Goal: Transaction & Acquisition: Purchase product/service

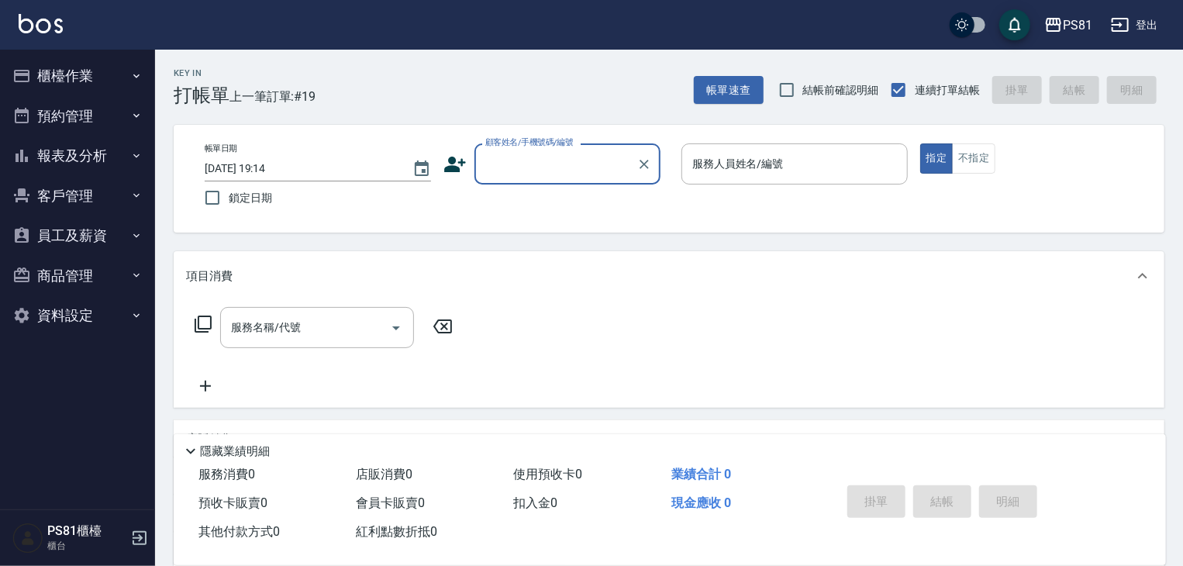
click at [567, 171] on input "顧客姓名/手機號碼/編號" at bounding box center [555, 163] width 149 height 27
click at [566, 195] on li "[PERSON_NAME]/0911067679/" at bounding box center [567, 204] width 186 height 26
type input "[PERSON_NAME]/0911067679/"
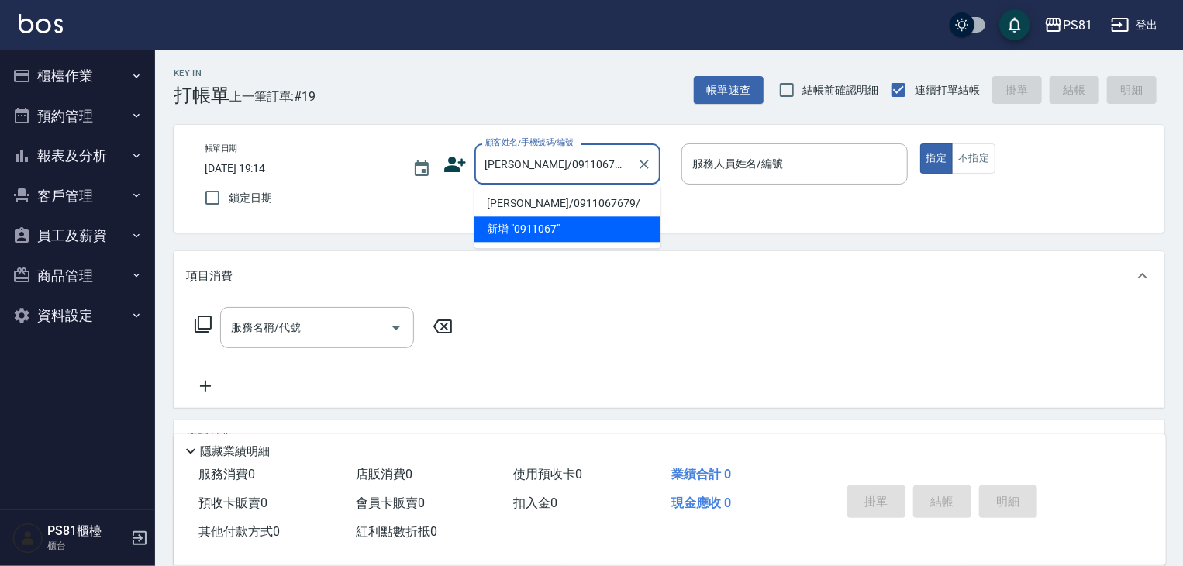
type input "[PERSON_NAME]-1"
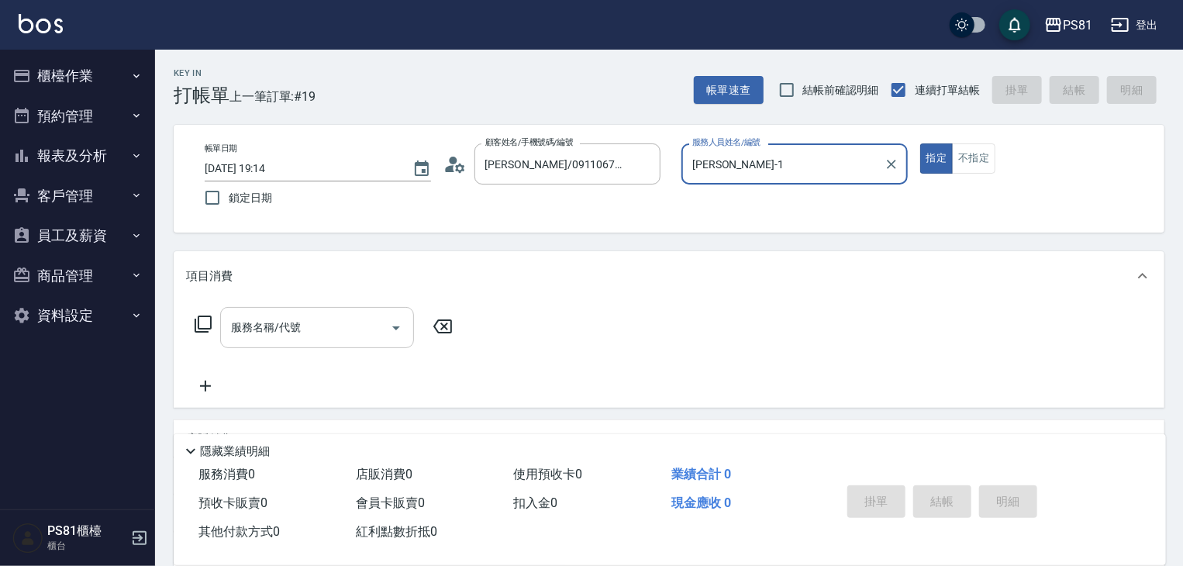
click at [283, 335] on input "服務名稱/代號" at bounding box center [305, 327] width 157 height 27
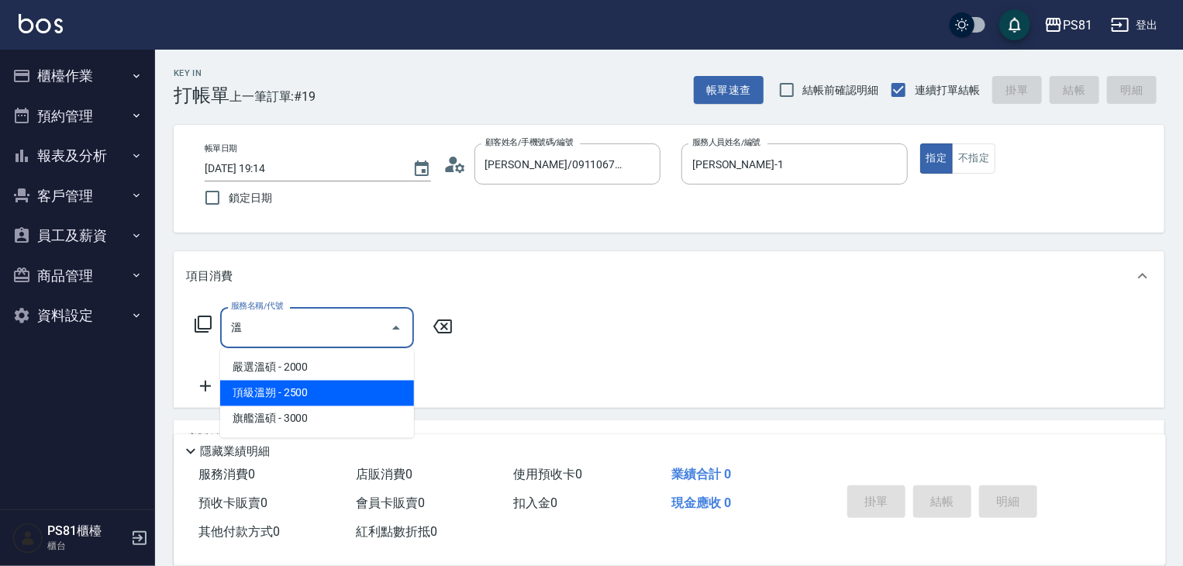
click at [273, 390] on span "頂級溫朔 - 2500" at bounding box center [317, 394] width 194 height 26
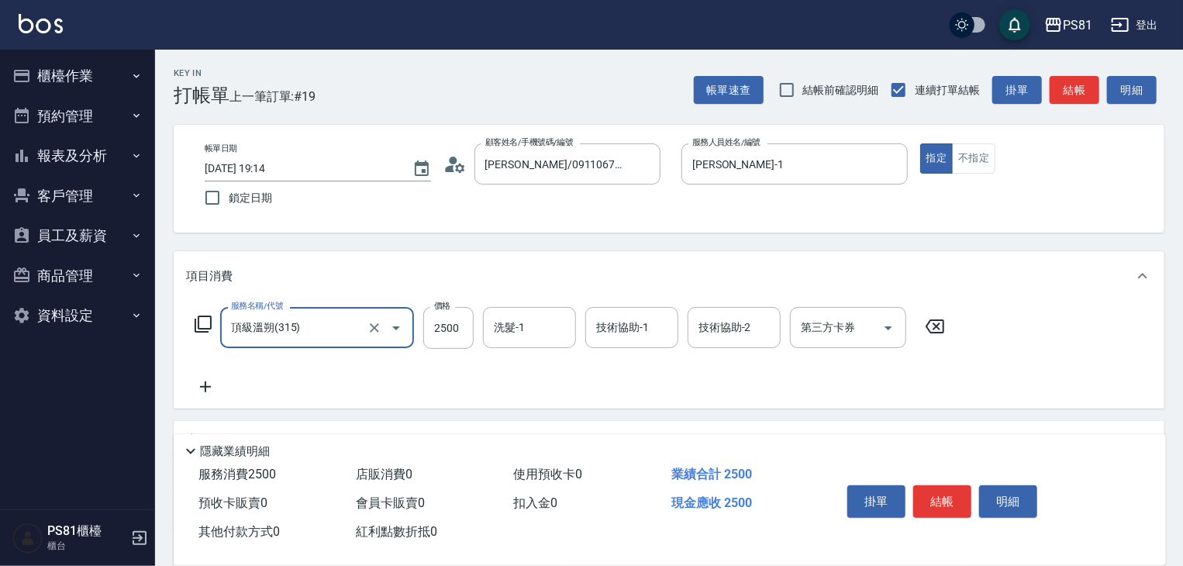
type input "頂級溫朔(315)"
click at [199, 384] on icon at bounding box center [205, 386] width 39 height 19
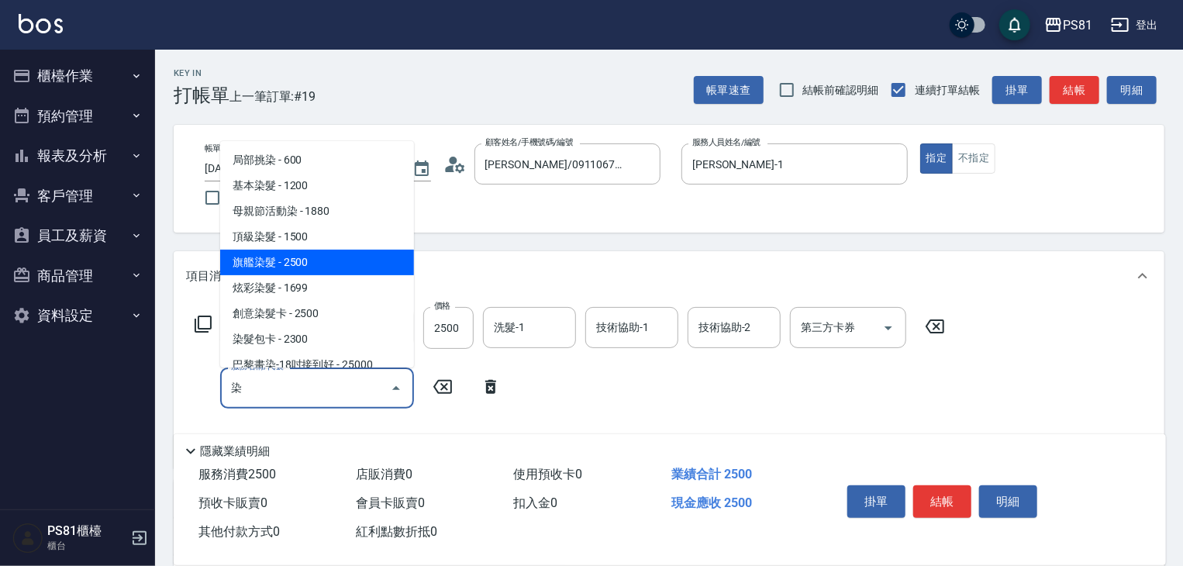
click at [367, 259] on span "旗艦染髮 - 2500" at bounding box center [317, 263] width 194 height 26
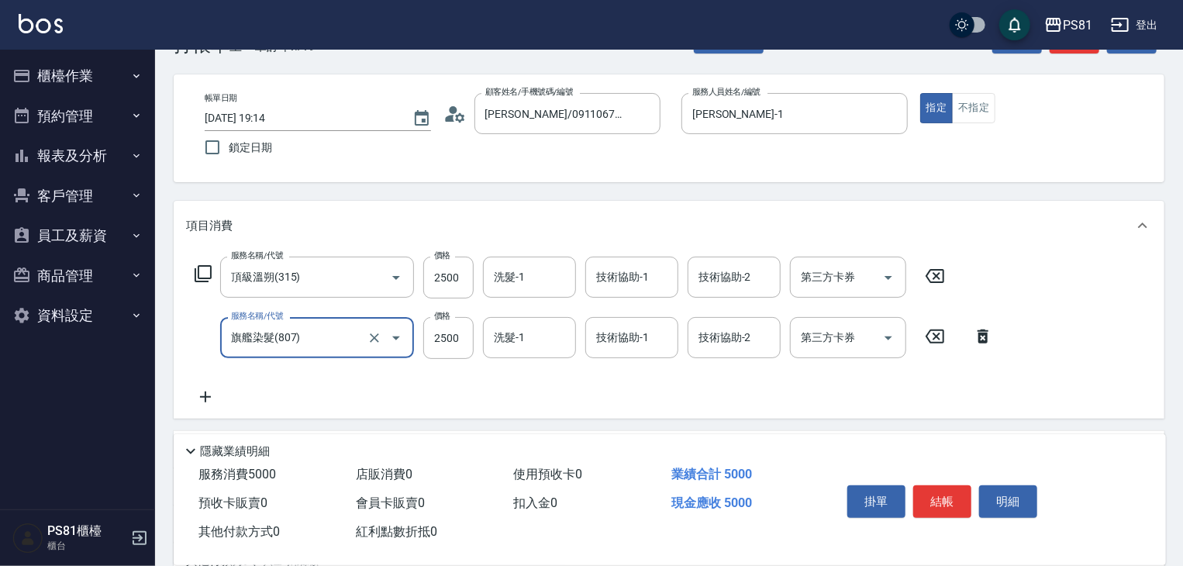
scroll to position [78, 0]
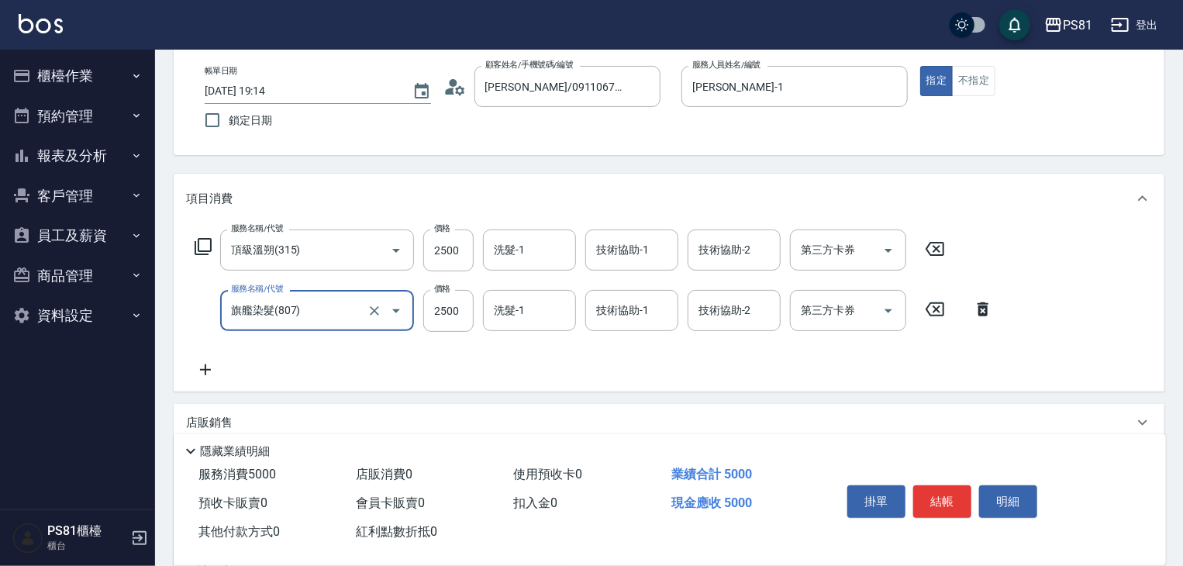
type input "旗艦染髮(807)"
click at [220, 374] on icon at bounding box center [205, 369] width 39 height 19
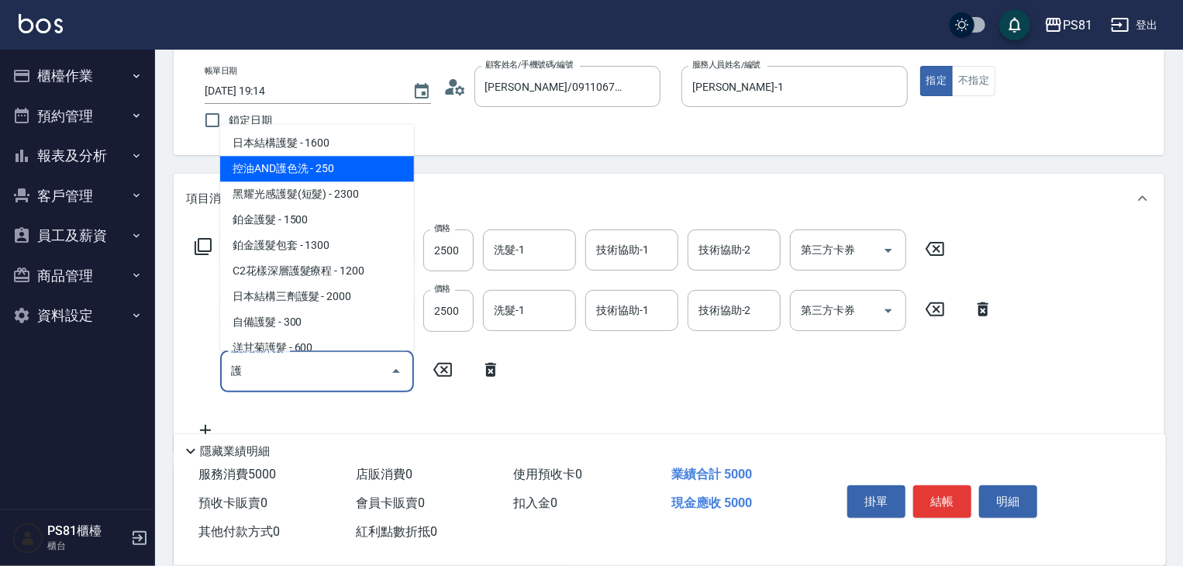
click at [313, 147] on span "日本結構護髮 - 1600" at bounding box center [317, 143] width 194 height 26
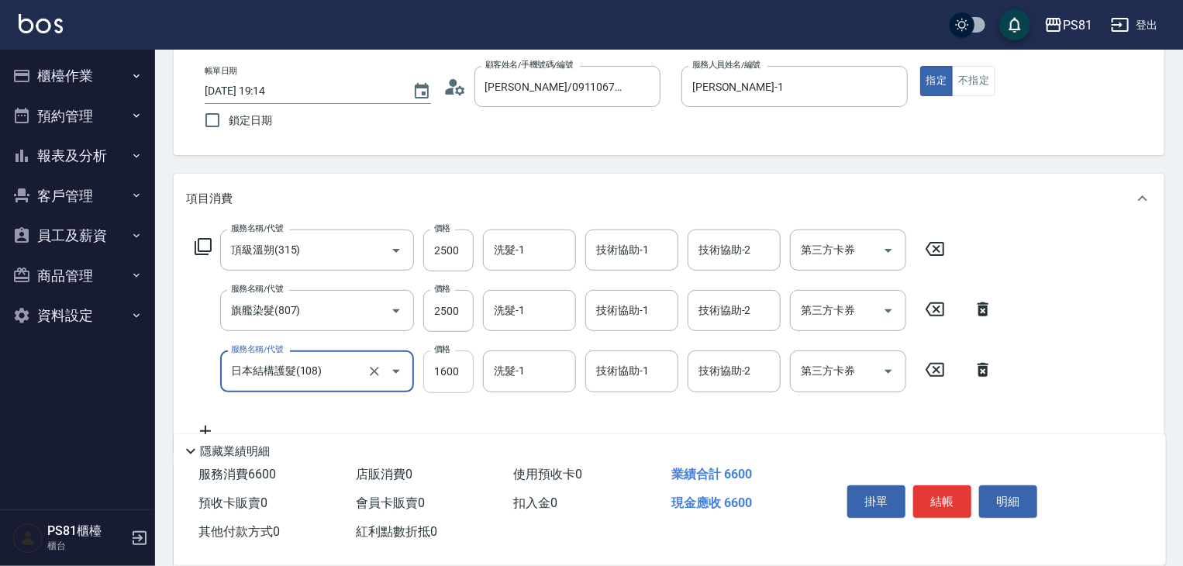
type input "日本結構護髮(108)"
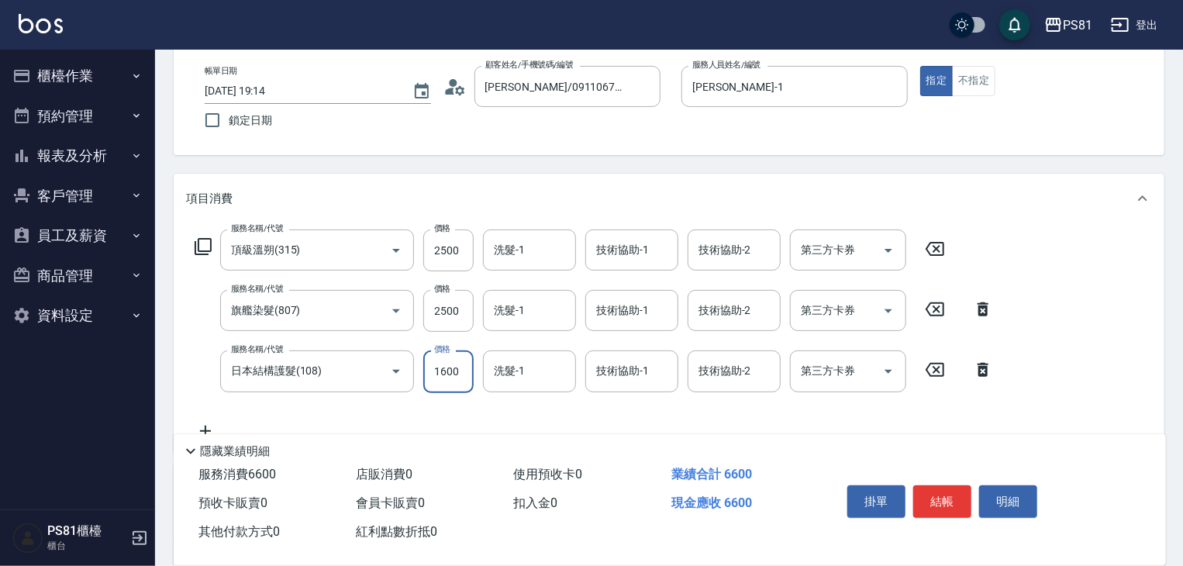
click at [446, 370] on input "1600" at bounding box center [448, 371] width 50 height 42
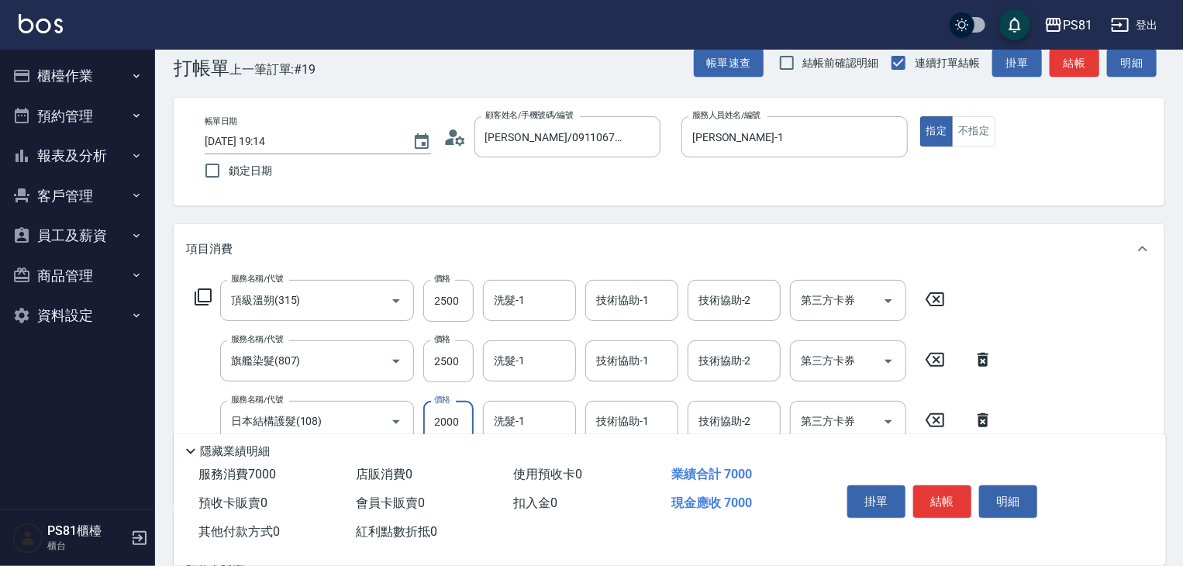
scroll to position [0, 0]
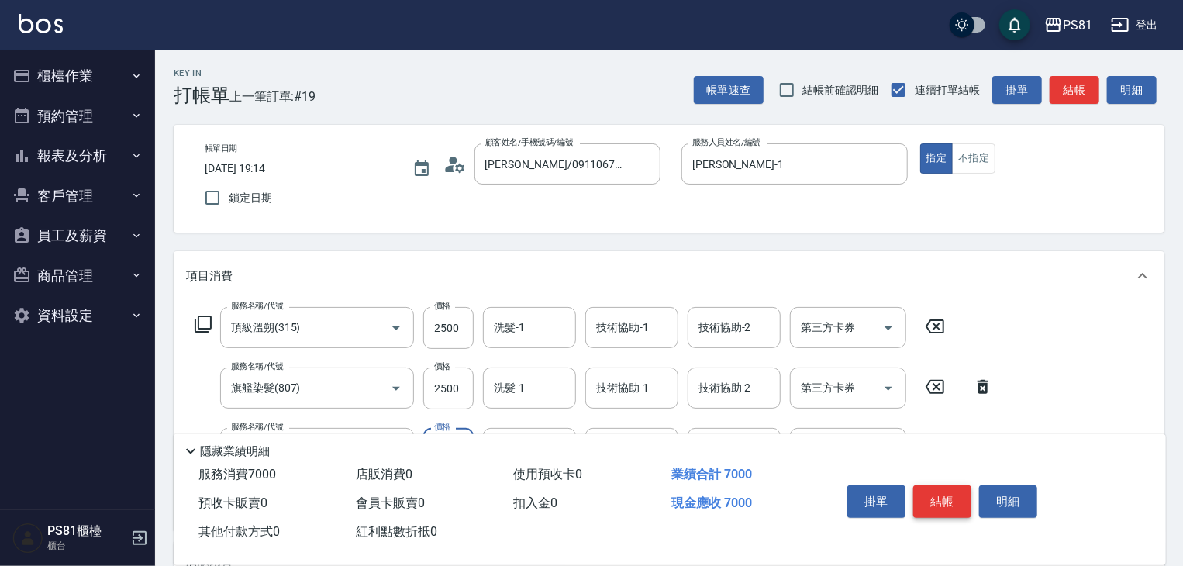
type input "2000"
click at [939, 498] on button "結帳" at bounding box center [942, 501] width 58 height 33
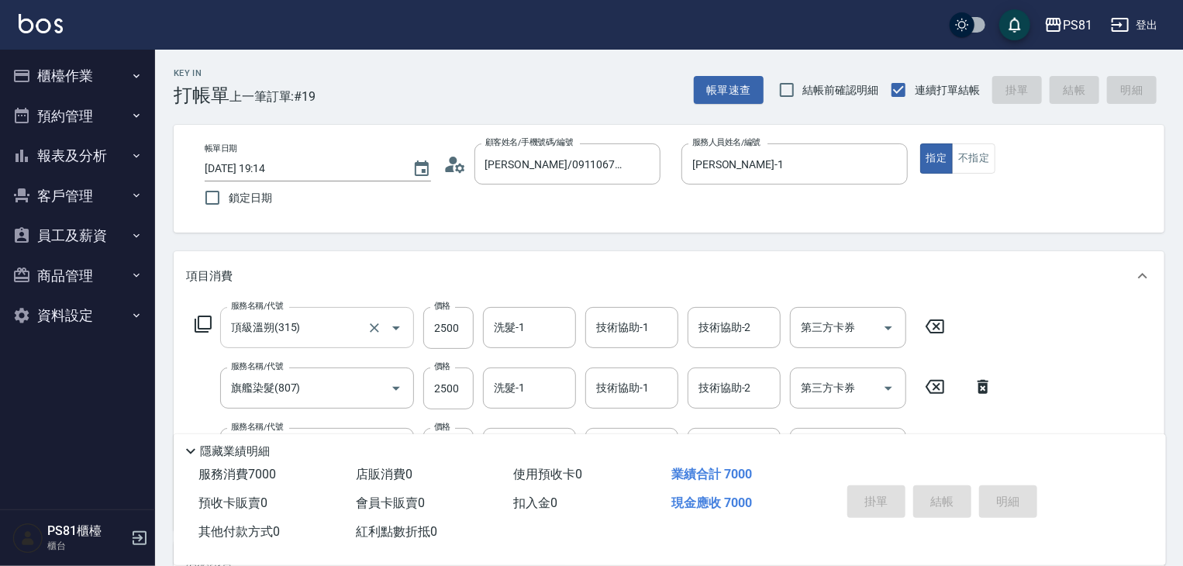
type input "[DATE] 19:15"
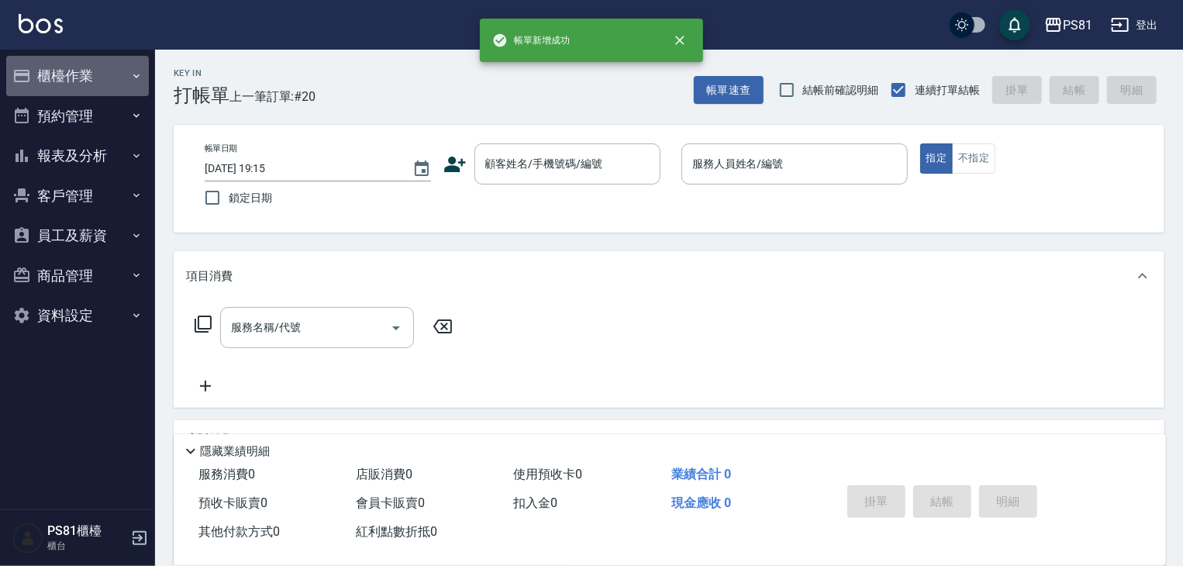
click at [80, 84] on button "櫃檯作業" at bounding box center [77, 76] width 143 height 40
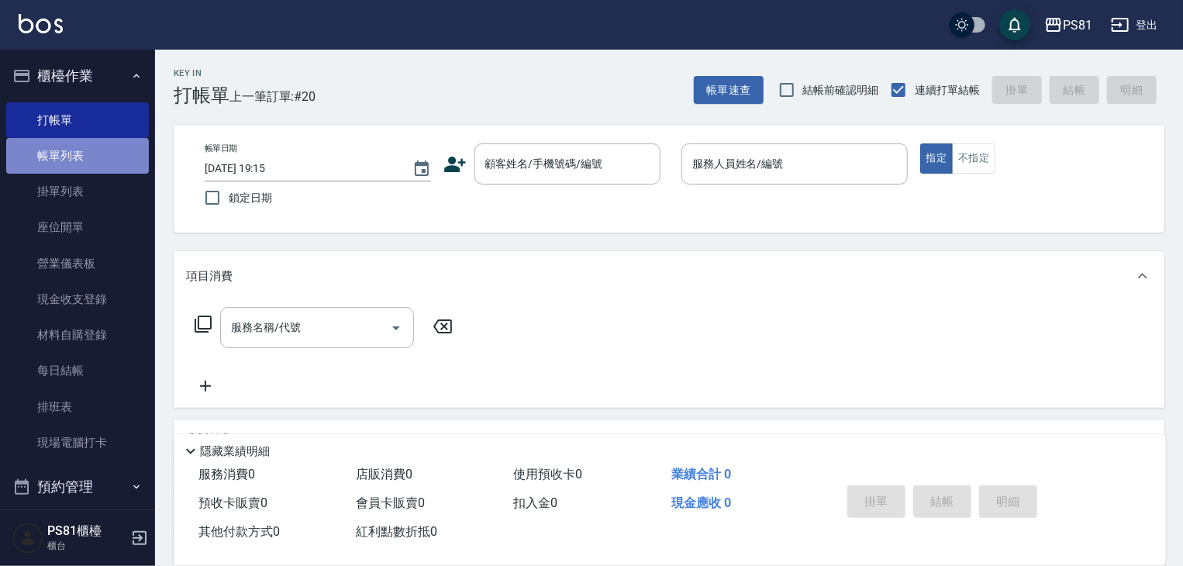
click at [78, 153] on link "帳單列表" at bounding box center [77, 156] width 143 height 36
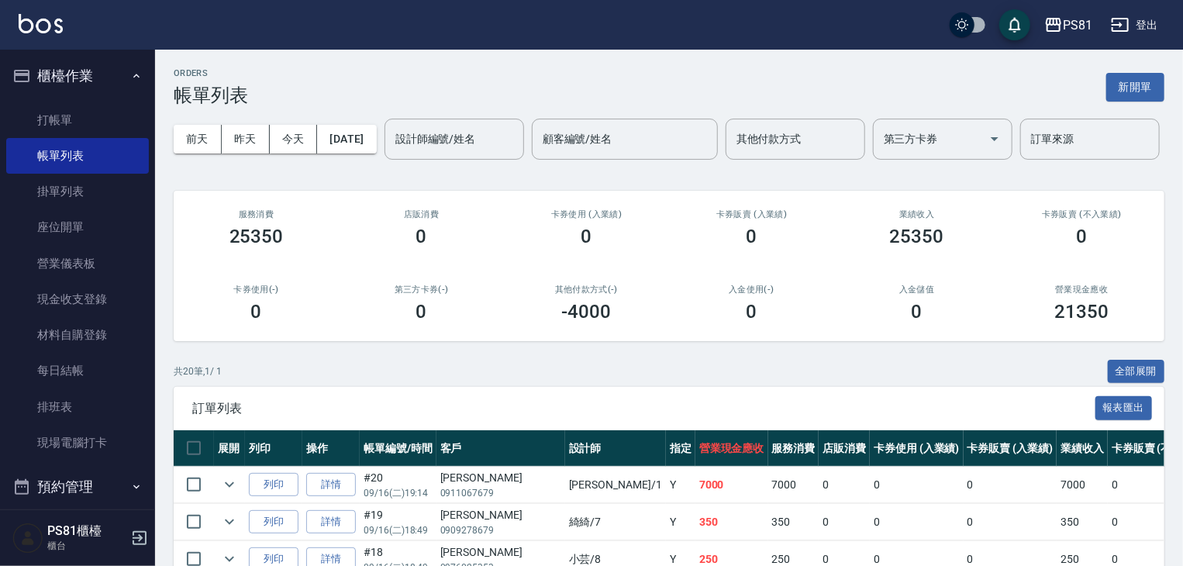
click at [384, 160] on div "設計師編號/姓名 設計師編號/姓名" at bounding box center [454, 139] width 140 height 41
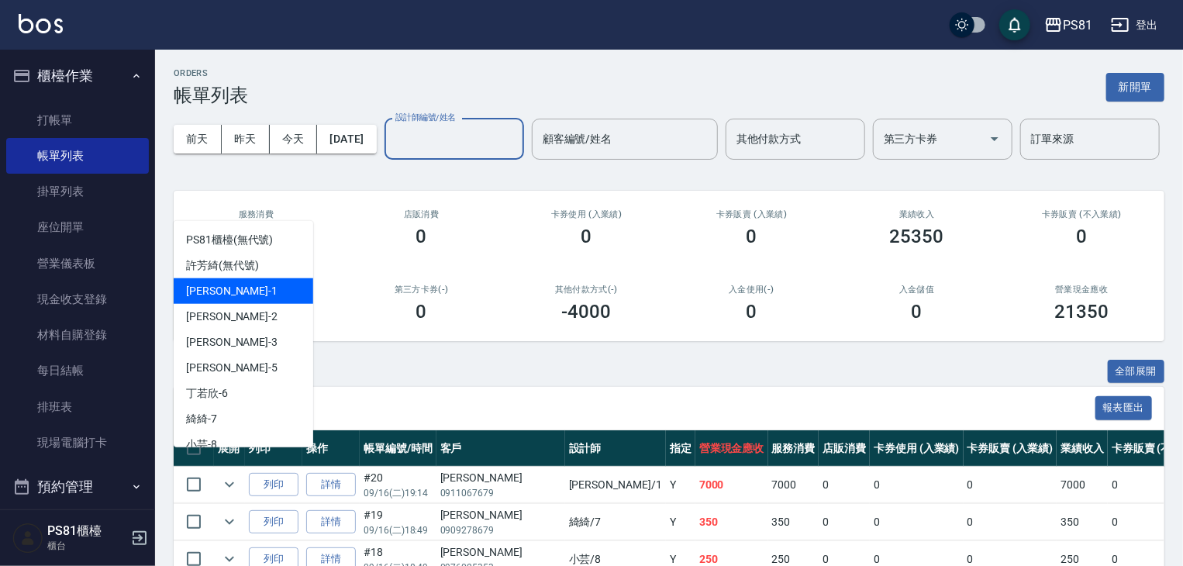
click at [236, 288] on div "[PERSON_NAME] -1" at bounding box center [244, 291] width 140 height 26
type input "[PERSON_NAME]-1"
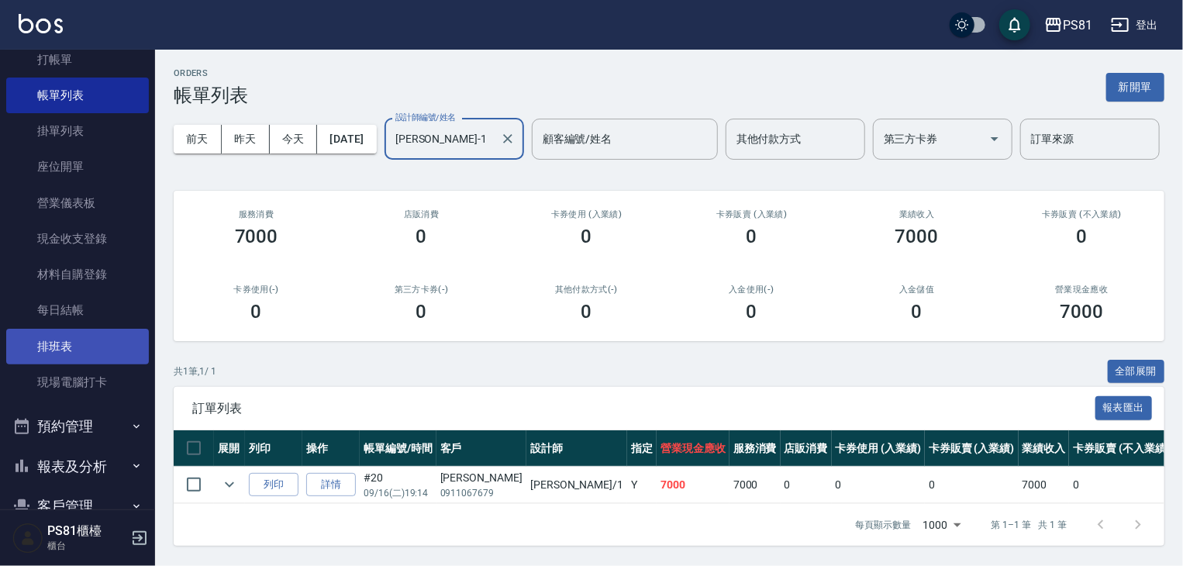
scroll to position [155, 0]
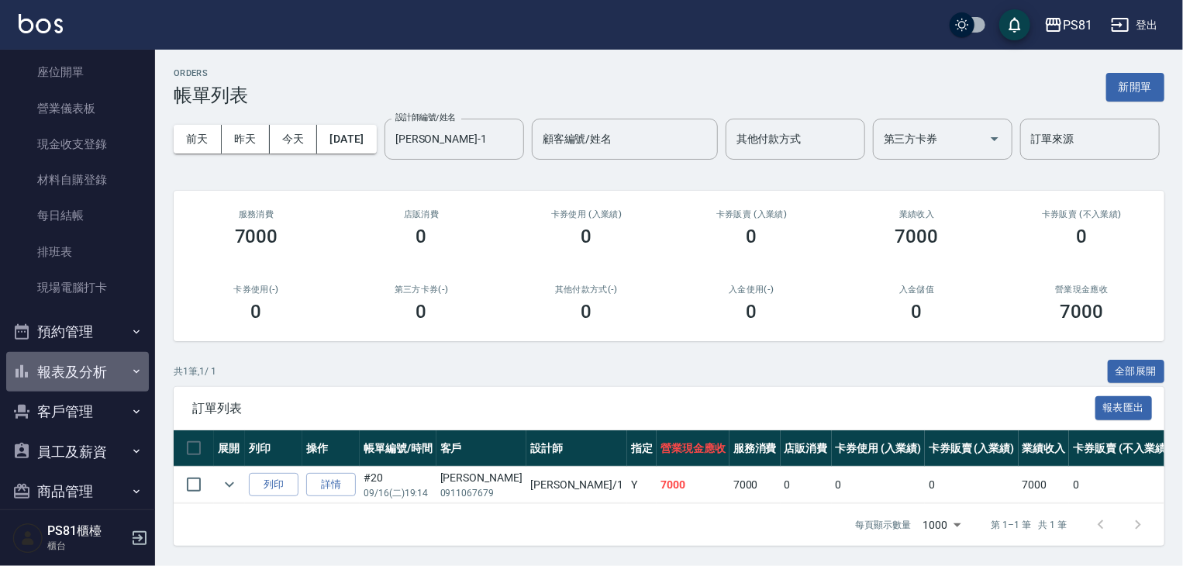
click at [78, 378] on button "報表及分析" at bounding box center [77, 372] width 143 height 40
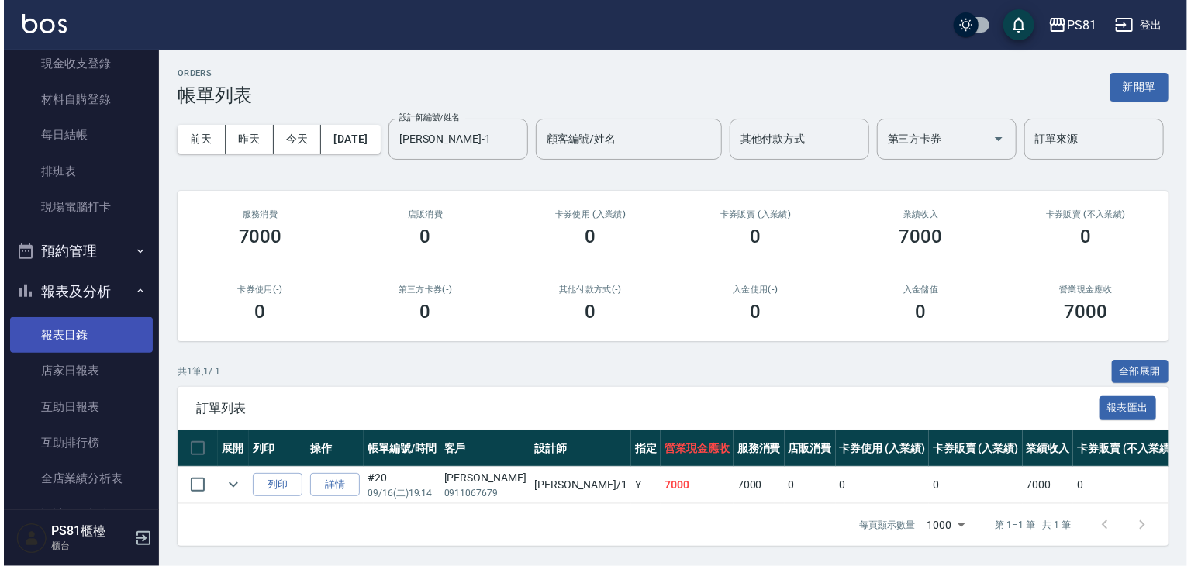
scroll to position [310, 0]
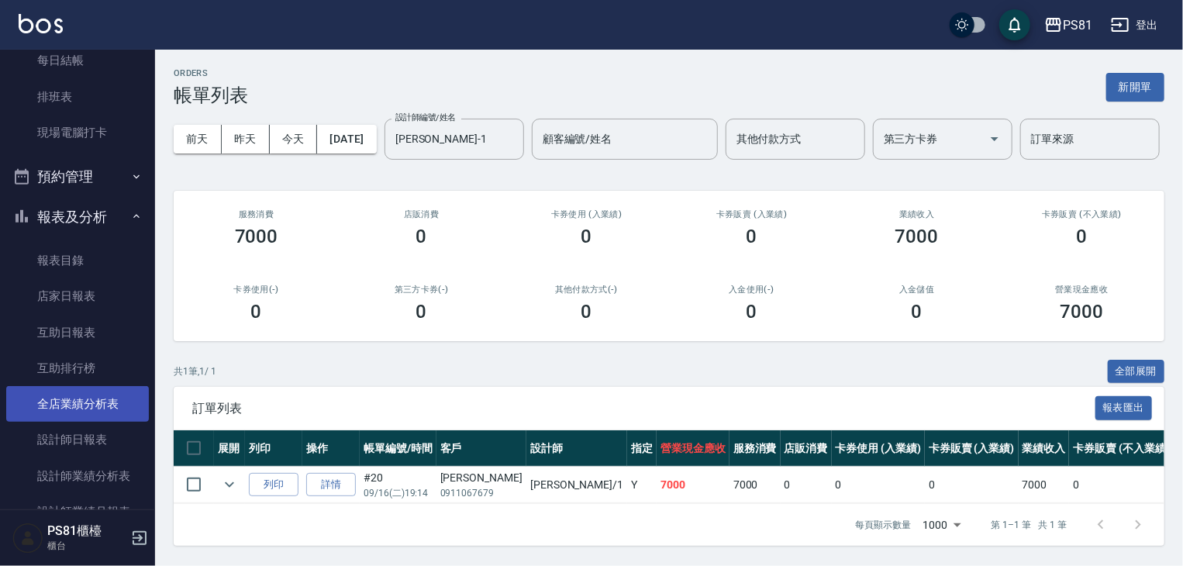
click at [78, 399] on link "全店業績分析表" at bounding box center [77, 404] width 143 height 36
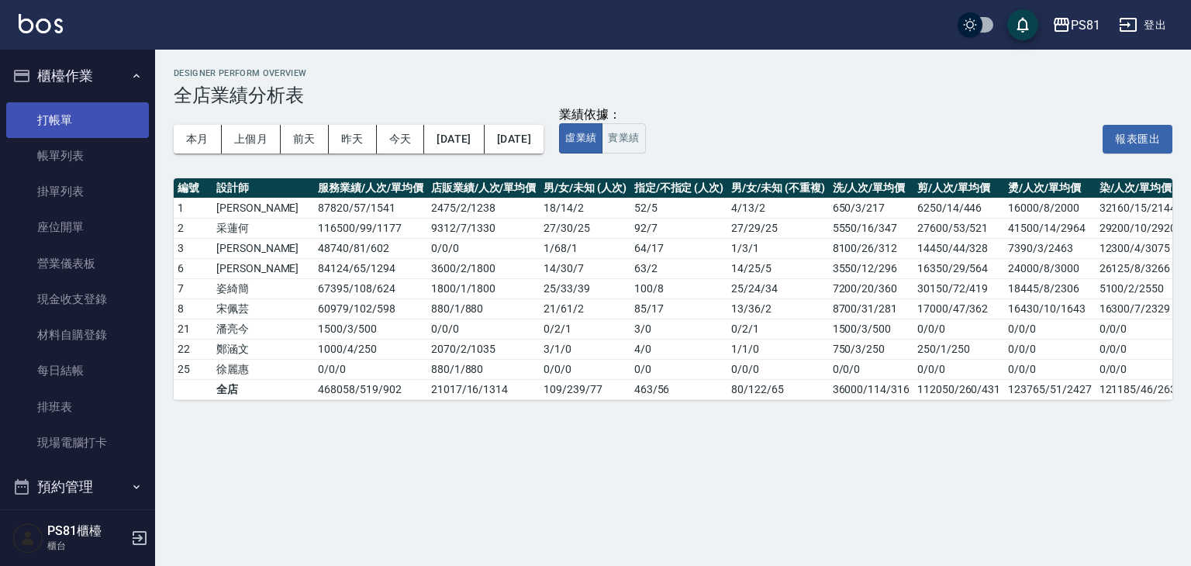
click at [47, 125] on link "打帳單" at bounding box center [77, 120] width 143 height 36
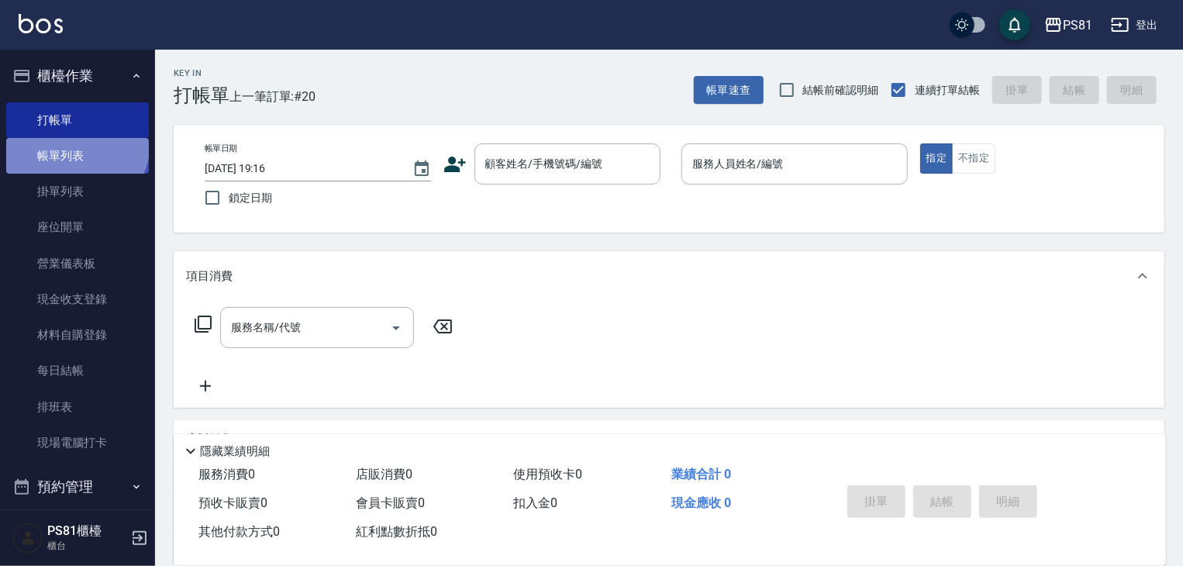
click at [74, 143] on link "帳單列表" at bounding box center [77, 156] width 143 height 36
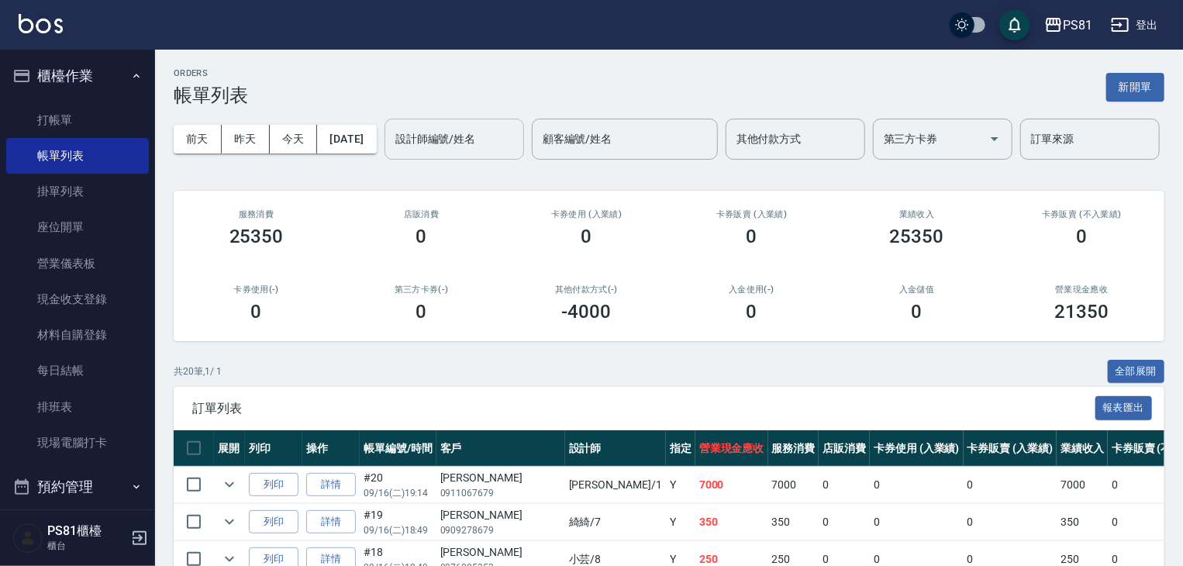
click at [391, 153] on input "設計師編號/姓名" at bounding box center [454, 139] width 126 height 27
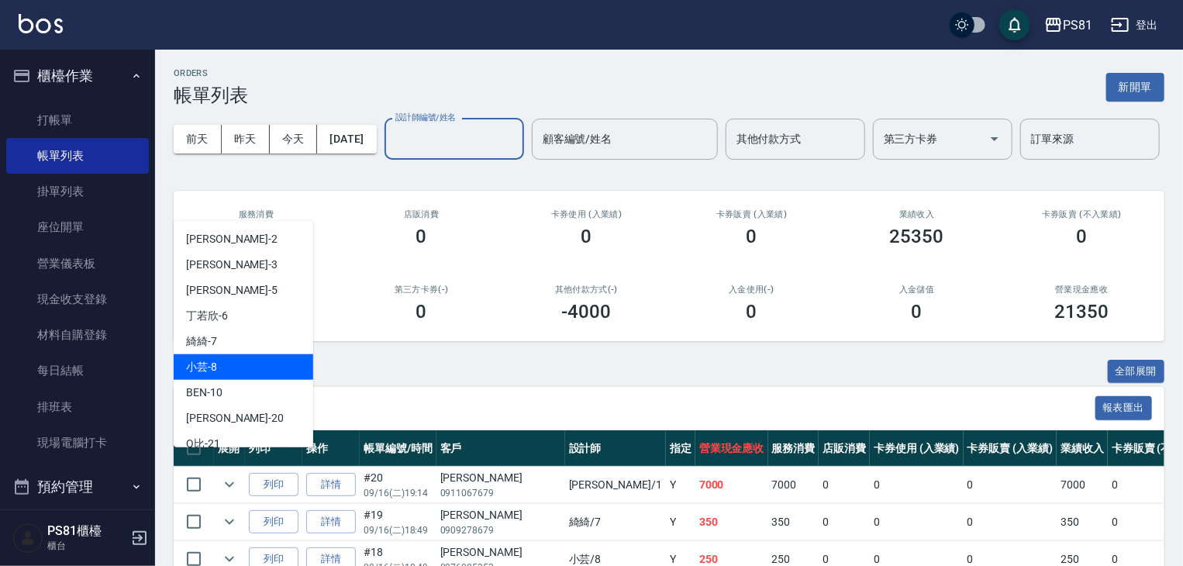
scroll to position [155, 0]
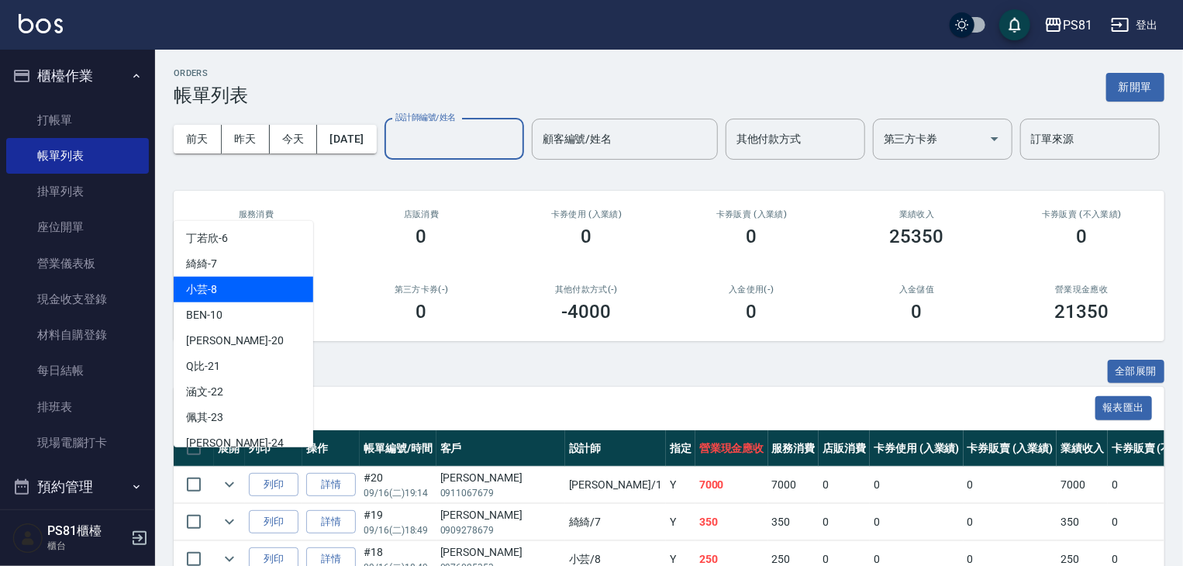
click at [284, 360] on div "Q比 -21" at bounding box center [244, 366] width 140 height 26
type input "Q比-21"
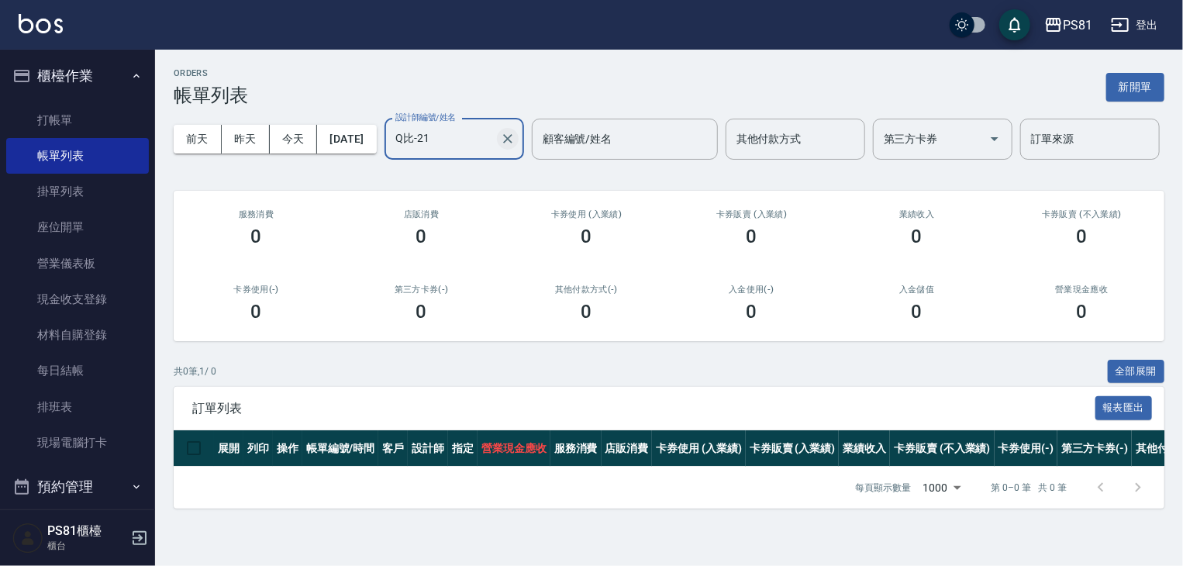
drag, startPoint x: 285, startPoint y: 206, endPoint x: 297, endPoint y: 205, distance: 11.7
click at [384, 160] on div "Q比-21 設計師編號/姓名" at bounding box center [454, 139] width 140 height 41
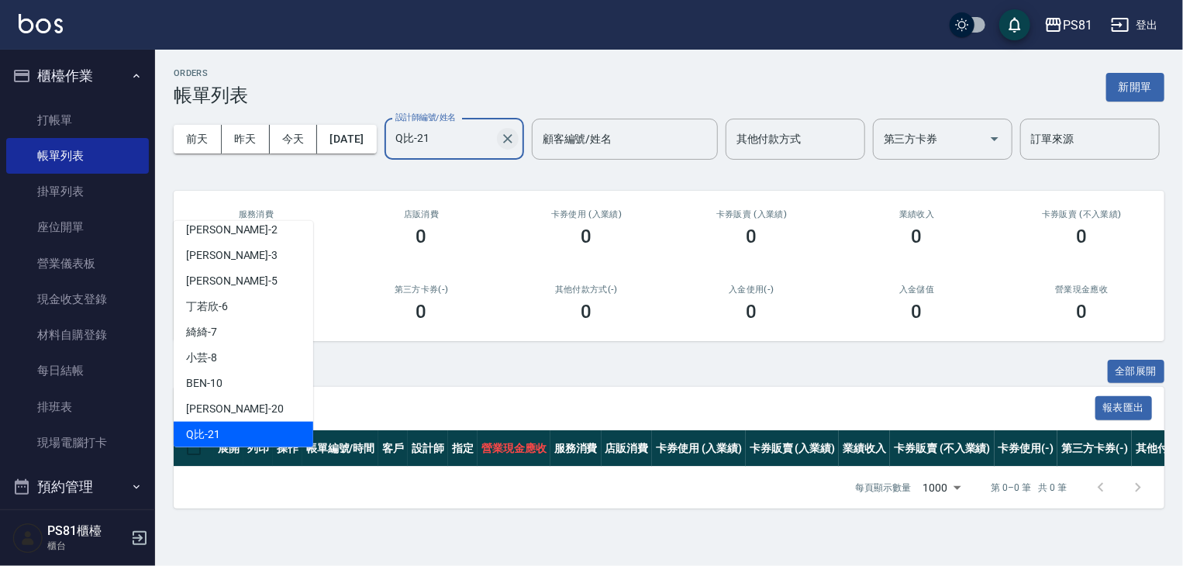
click at [500, 146] on icon "Clear" at bounding box center [508, 139] width 16 height 16
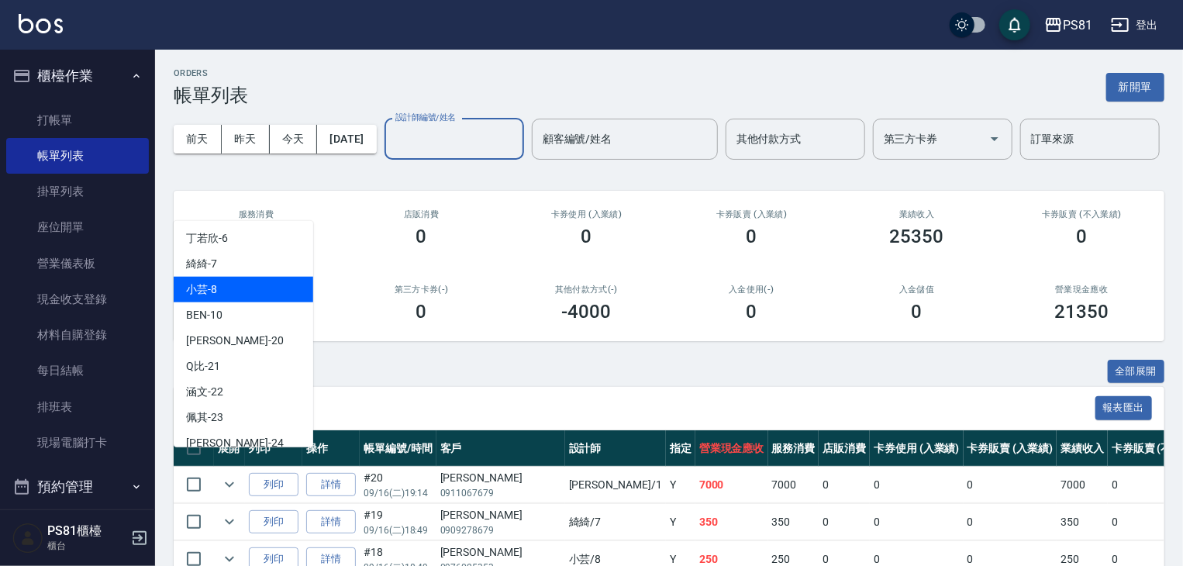
click at [249, 295] on div "小芸 -8" at bounding box center [244, 290] width 140 height 26
type input "小芸-8"
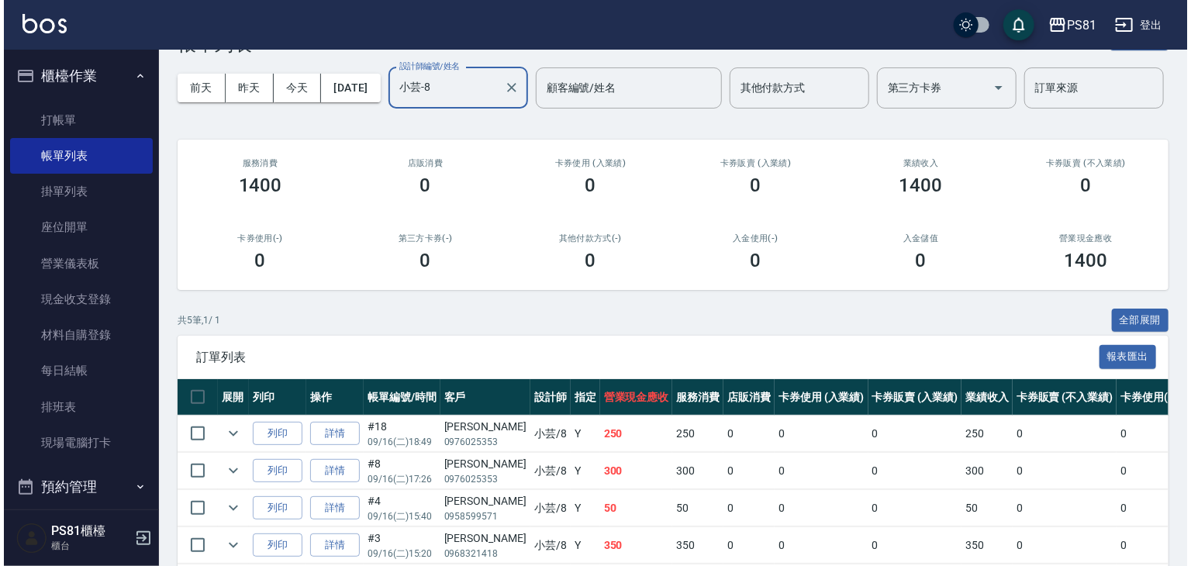
scroll to position [0, 0]
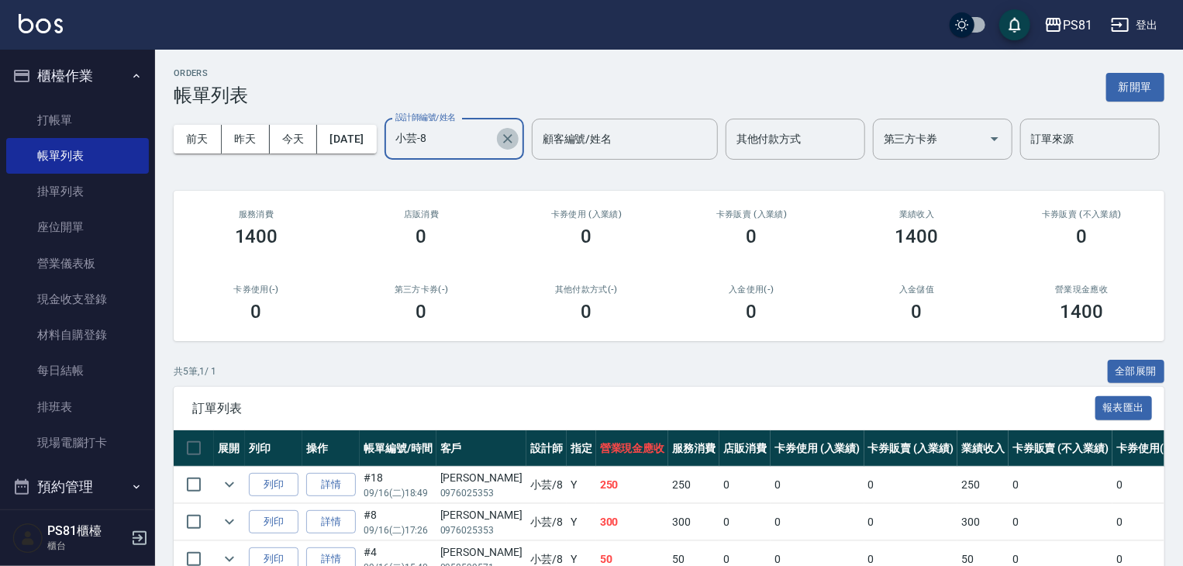
click at [500, 146] on icon "Clear" at bounding box center [508, 139] width 16 height 16
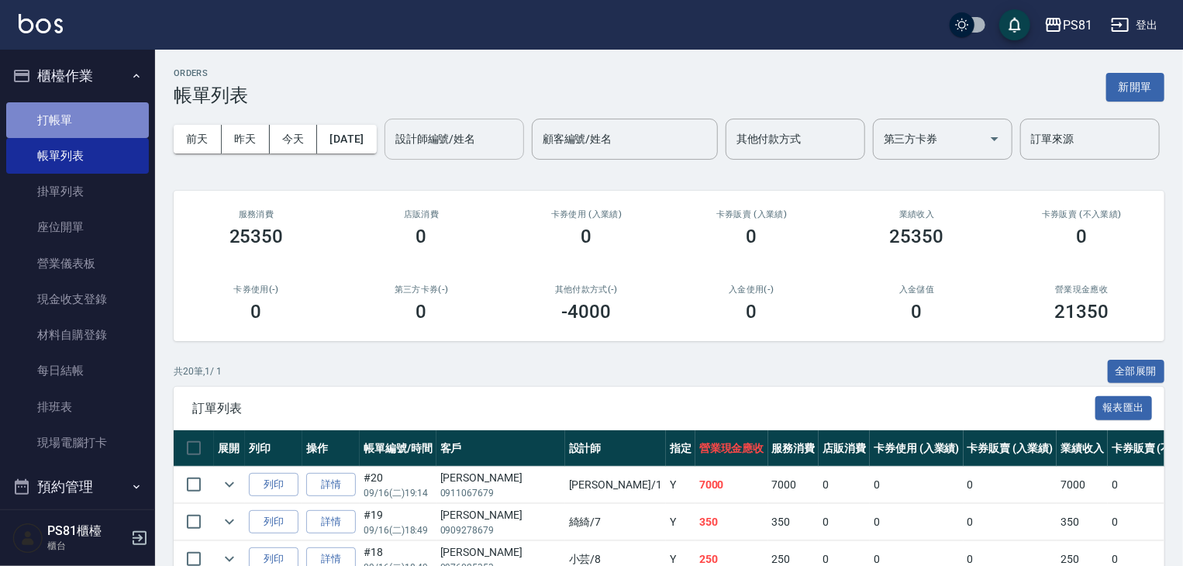
click at [87, 115] on link "打帳單" at bounding box center [77, 120] width 143 height 36
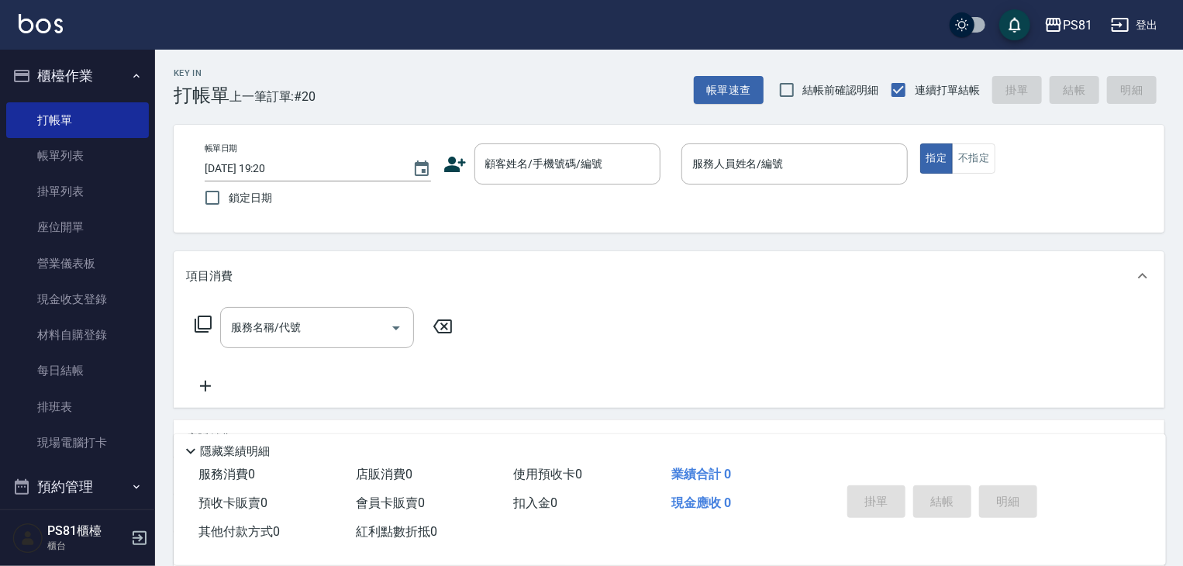
click at [561, 95] on div "Key In 打帳單 上一筆訂單:#20 帳單速查 結帳前確認明細 連續打單結帳 掛單 結帳 明細" at bounding box center [659, 78] width 1009 height 57
click at [446, 165] on icon at bounding box center [454, 164] width 23 height 23
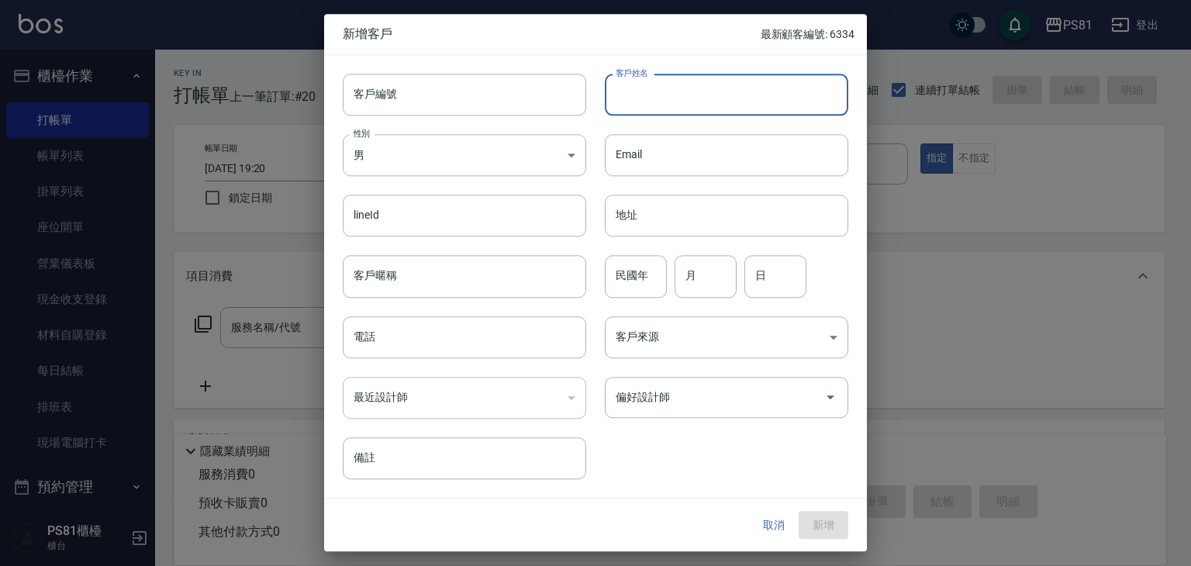
click at [691, 78] on input "客戶姓名" at bounding box center [726, 95] width 243 height 42
type input "[PERSON_NAME]"
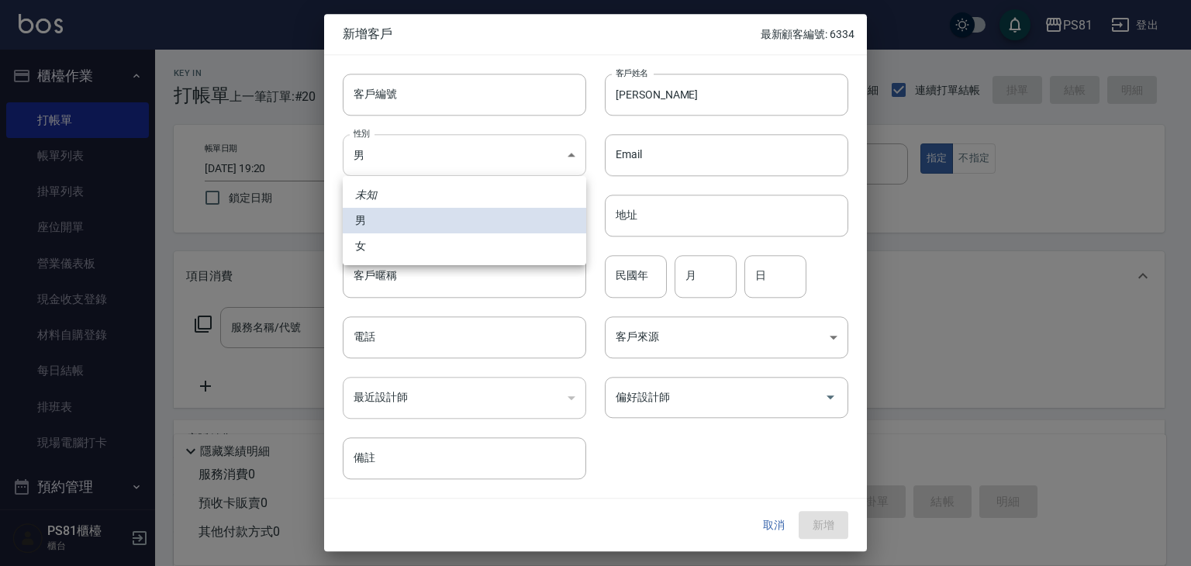
click at [403, 154] on body "PS81 登出 櫃檯作業 打帳單 帳單列表 掛單列表 座位開單 營業儀表板 現金收支登錄 材料自購登錄 每日結帳 排班表 現場電腦打卡 預約管理 預約管理 單…" at bounding box center [595, 376] width 1191 height 753
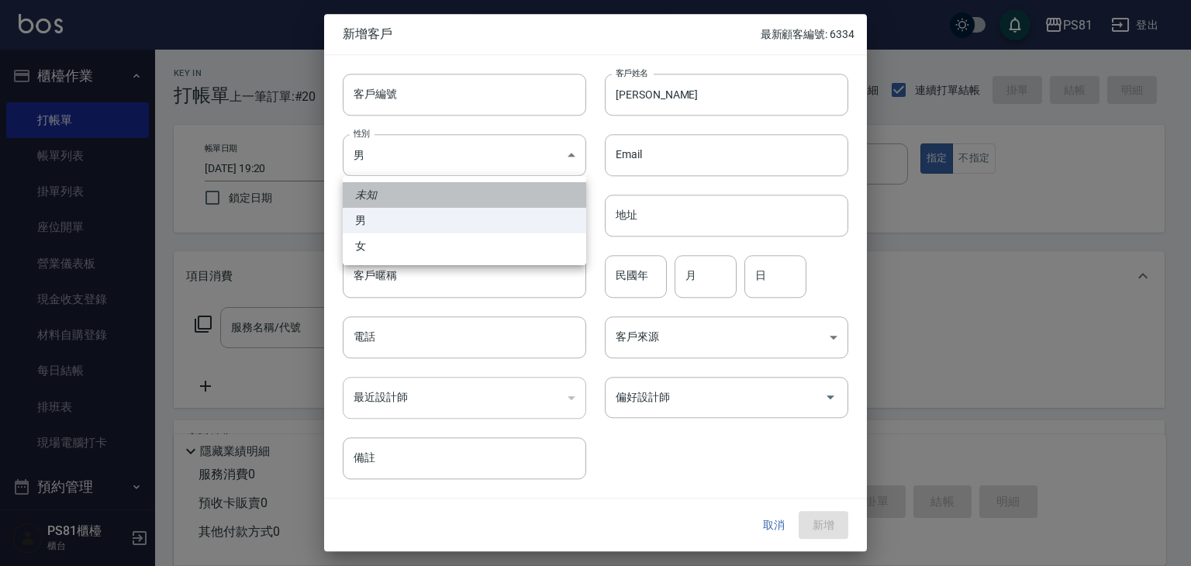
click at [434, 205] on li "未知" at bounding box center [464, 195] width 243 height 26
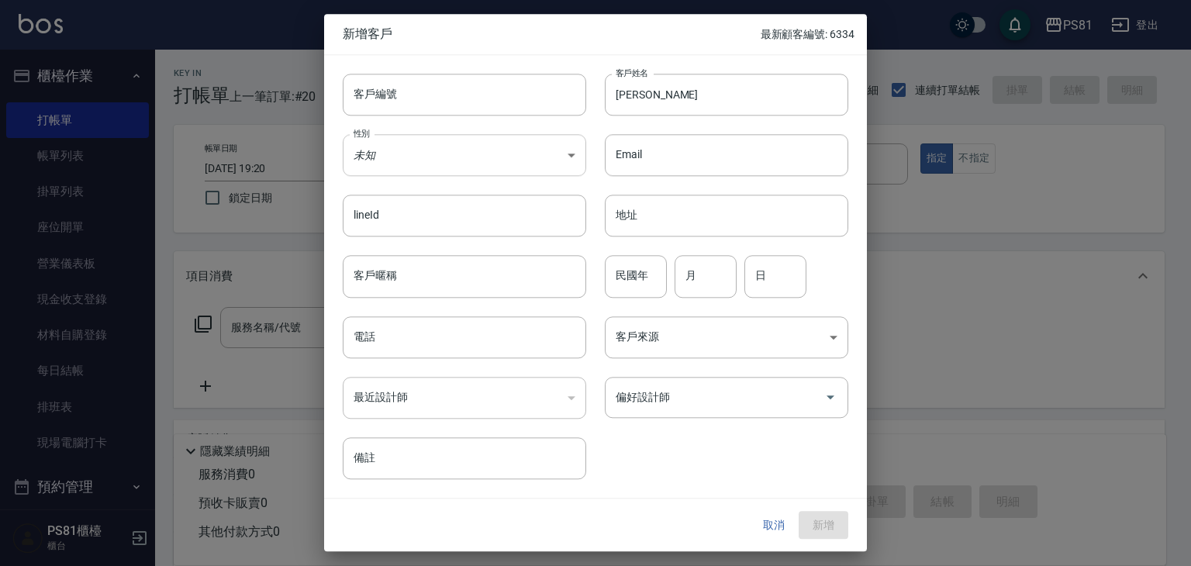
click at [448, 161] on body "PS81 登出 櫃檯作業 打帳單 帳單列表 掛單列表 座位開單 營業儀表板 現金收支登錄 材料自購登錄 每日結帳 排班表 現場電腦打卡 預約管理 預約管理 單…" at bounding box center [595, 376] width 1191 height 753
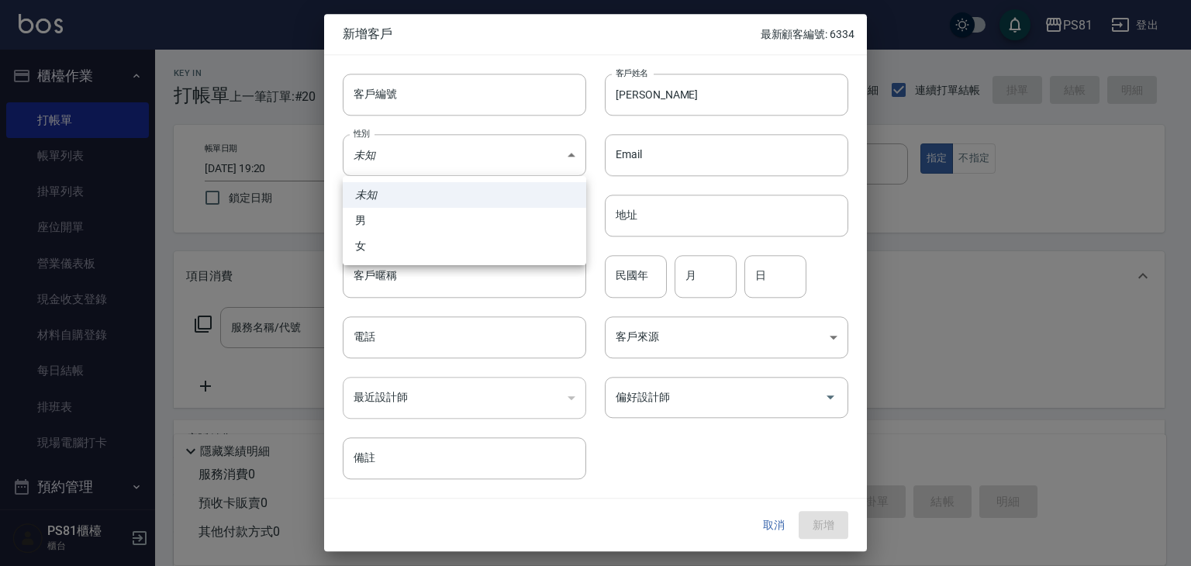
click at [408, 215] on li "男" at bounding box center [464, 221] width 243 height 26
type input "[DEMOGRAPHIC_DATA]"
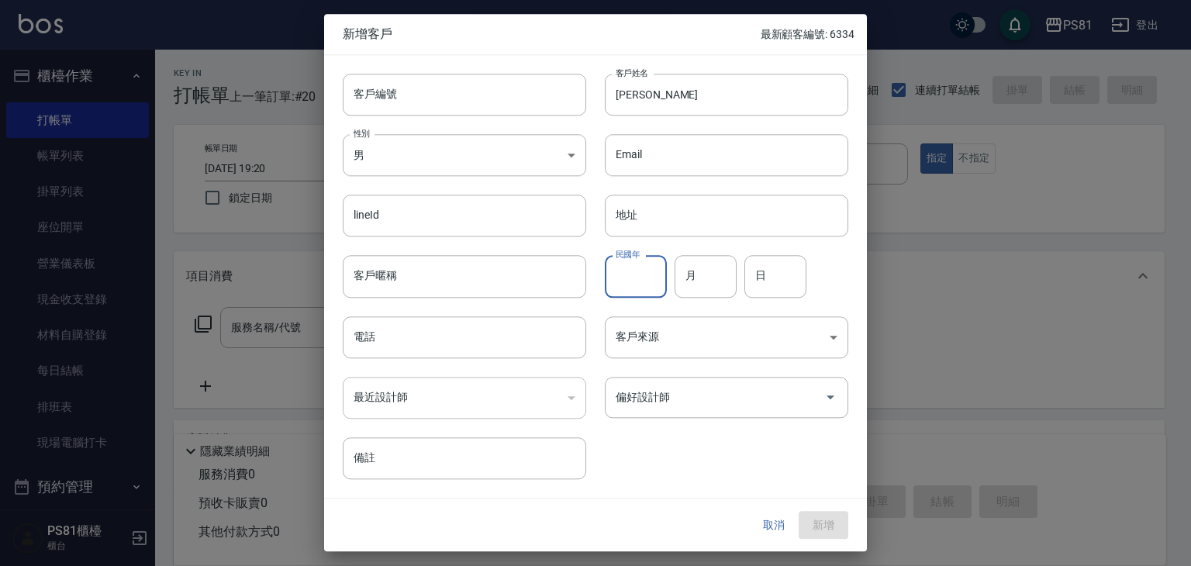
click at [651, 270] on input "民國年" at bounding box center [636, 277] width 62 height 42
type input "94"
type input "3"
type input "12"
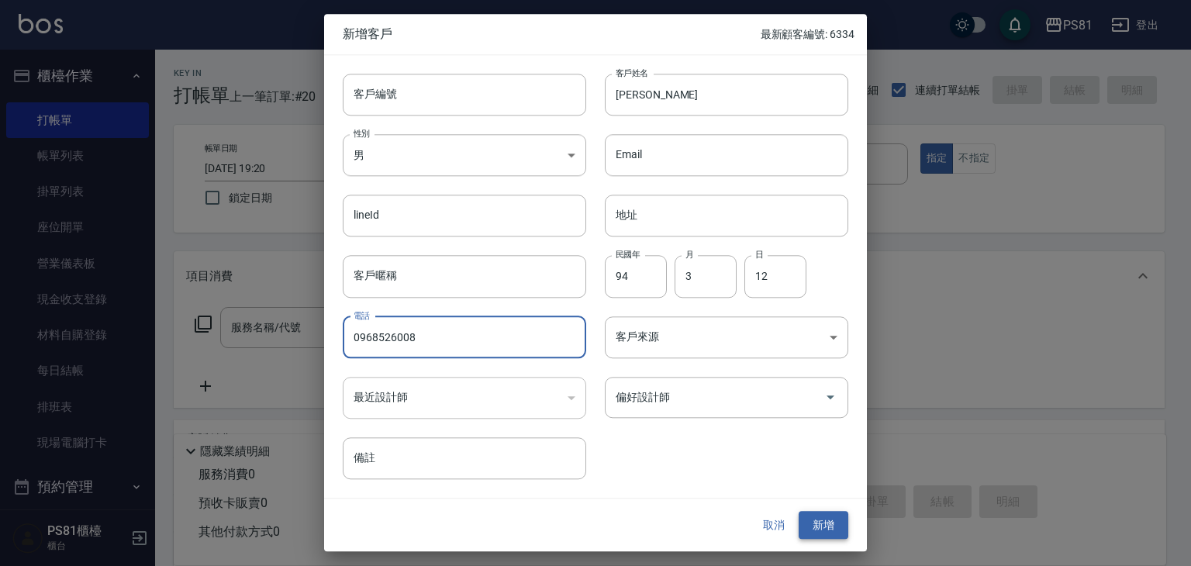
type input "0968526008"
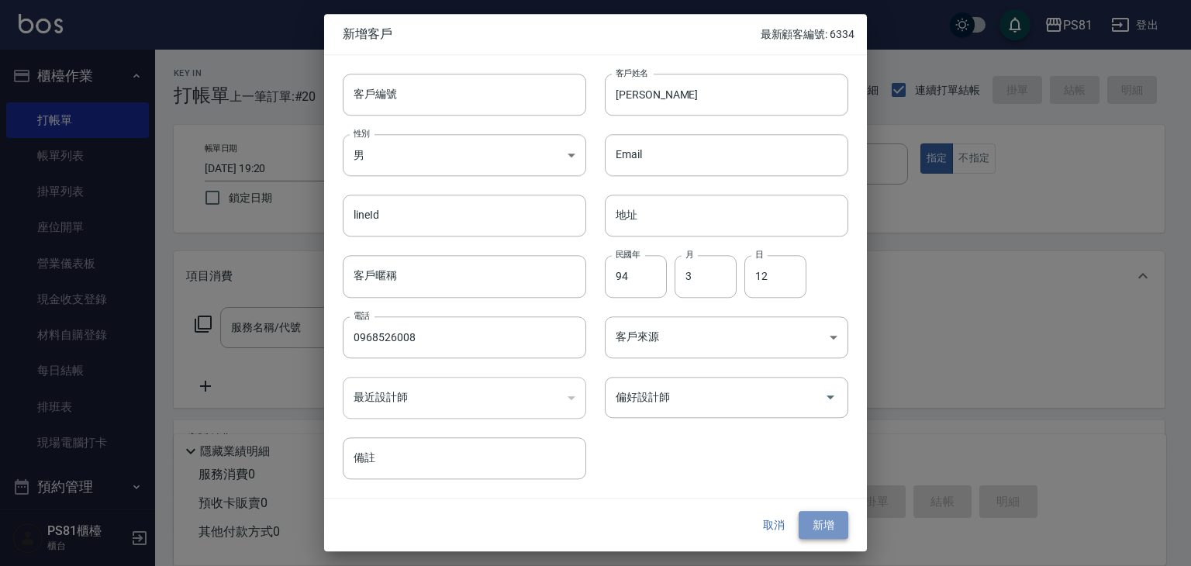
click at [826, 522] on button "新增" at bounding box center [823, 525] width 50 height 29
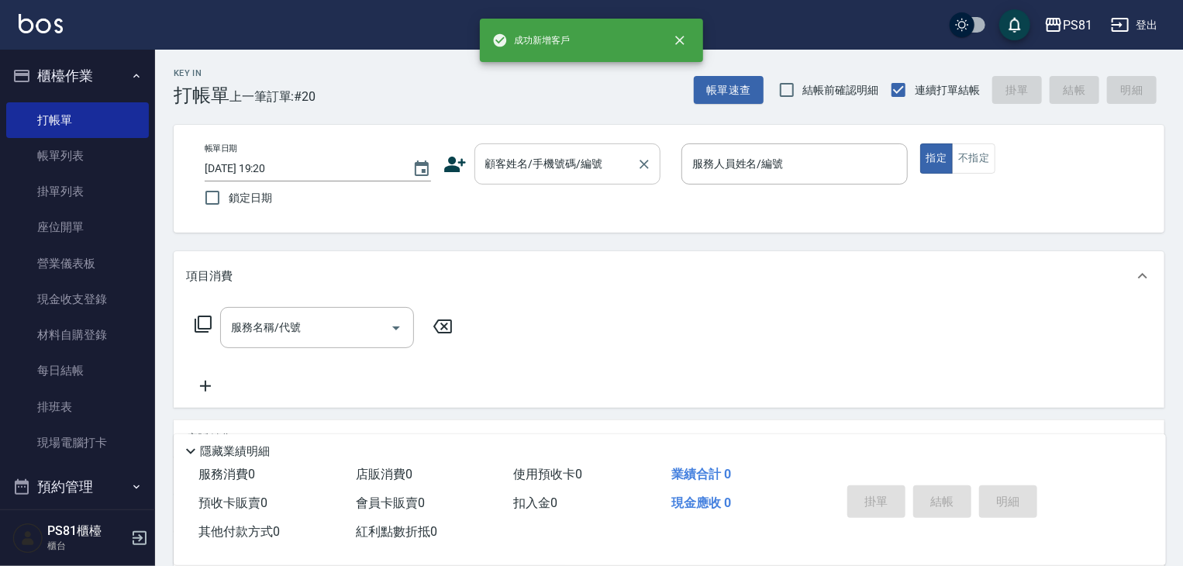
click at [548, 171] on input "顧客姓名/手機號碼/編號" at bounding box center [555, 163] width 149 height 27
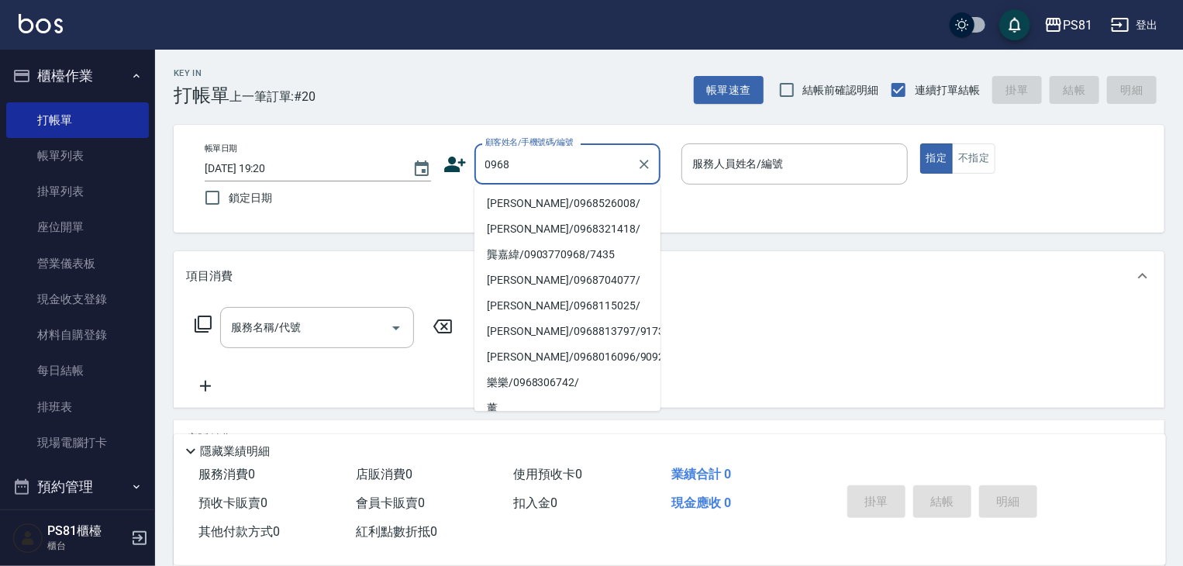
click at [543, 205] on li "[PERSON_NAME]/0968526008/" at bounding box center [567, 204] width 186 height 26
type input "[PERSON_NAME]/0968526008/"
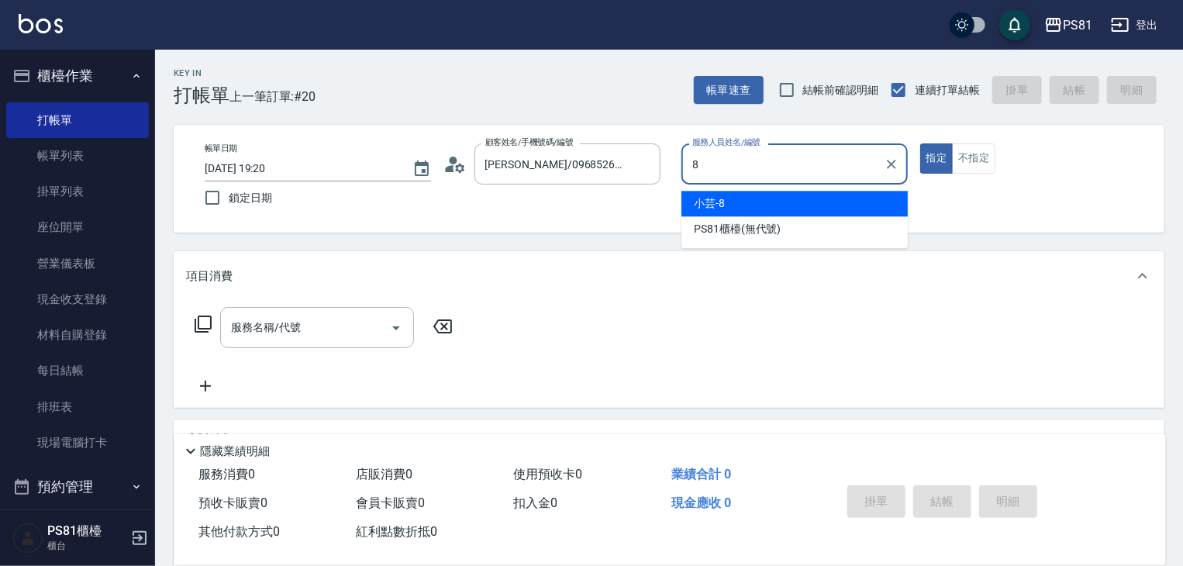
type input "小芸-8"
type button "true"
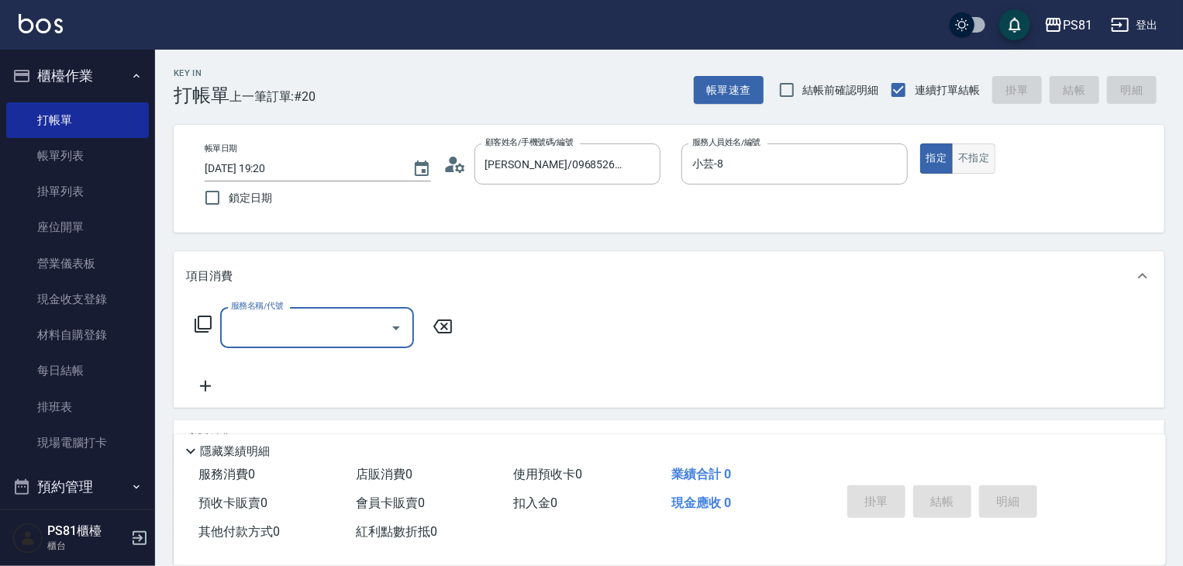
click at [980, 144] on button "不指定" at bounding box center [973, 158] width 43 height 30
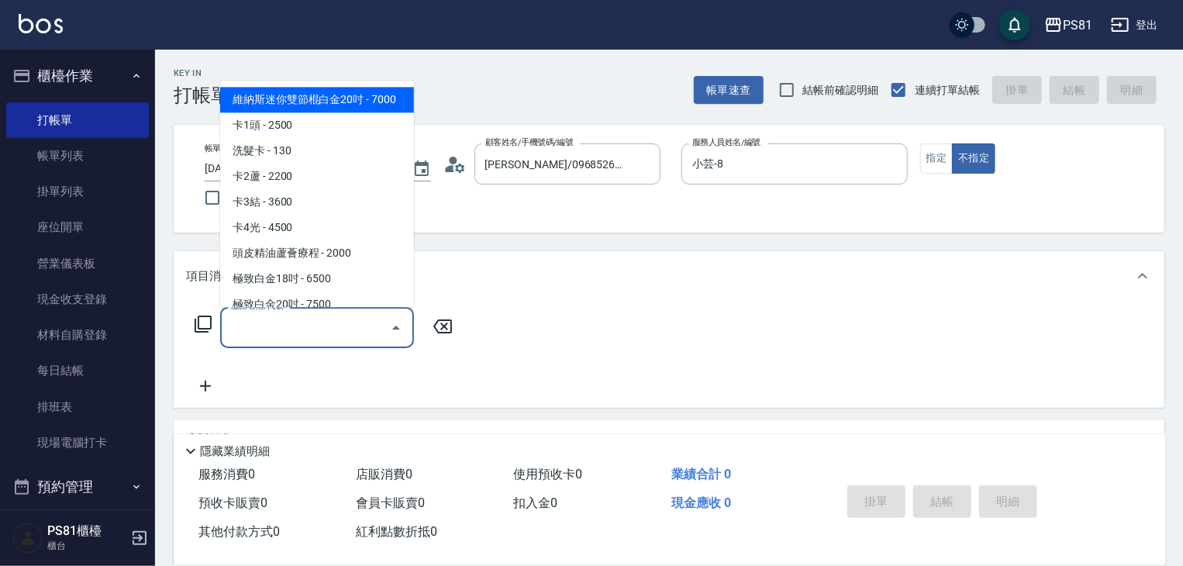
click at [288, 333] on input "服務名稱/代號" at bounding box center [305, 327] width 157 height 27
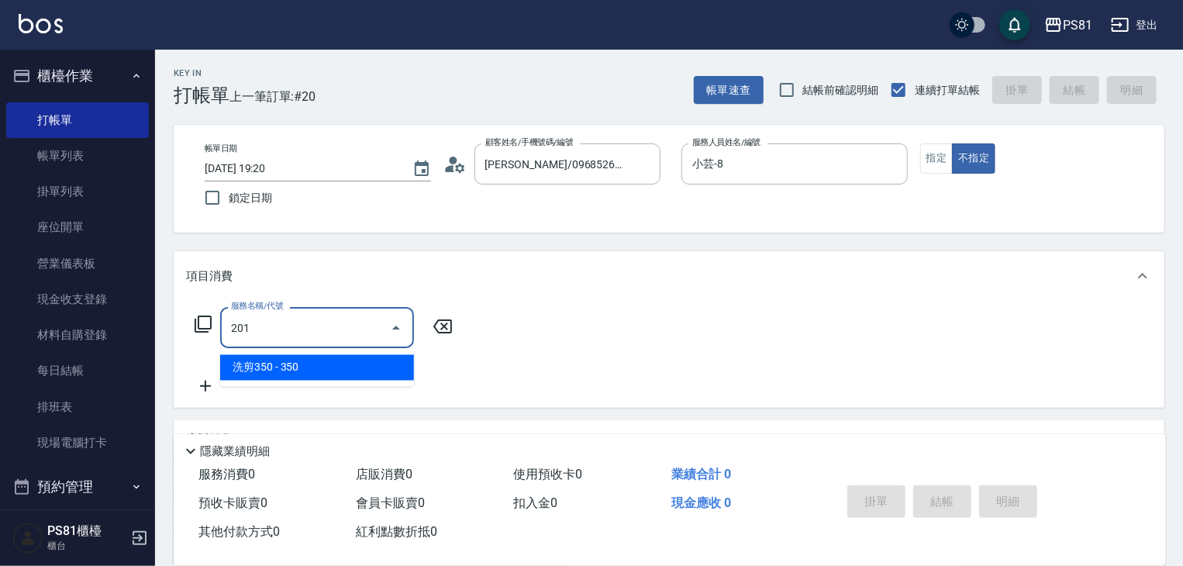
type input "洗剪350(201)"
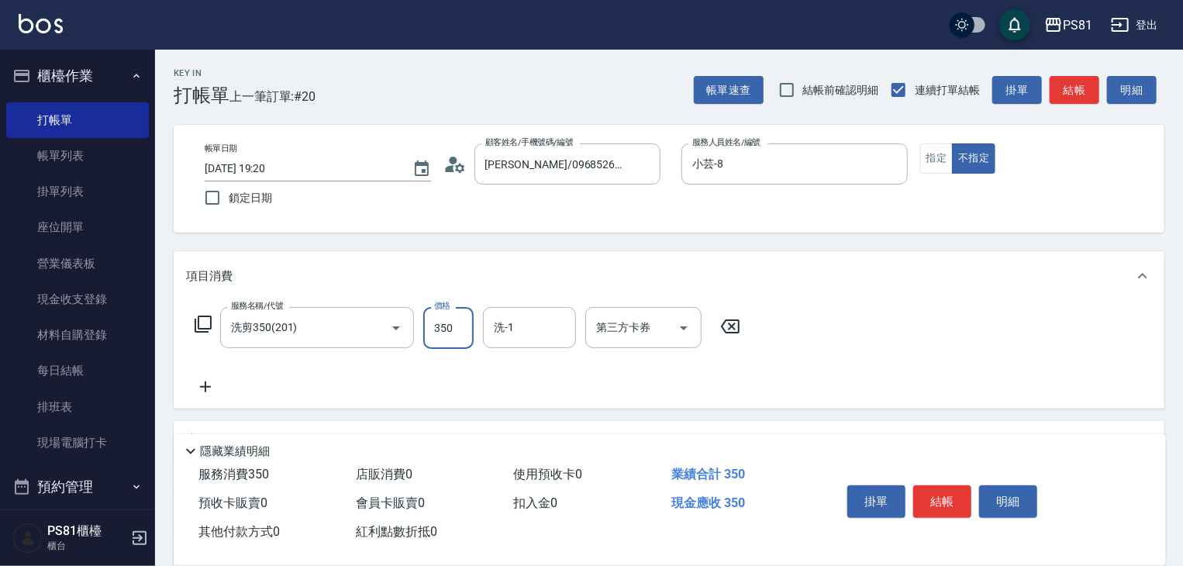
click at [936, 508] on button "結帳" at bounding box center [942, 501] width 58 height 33
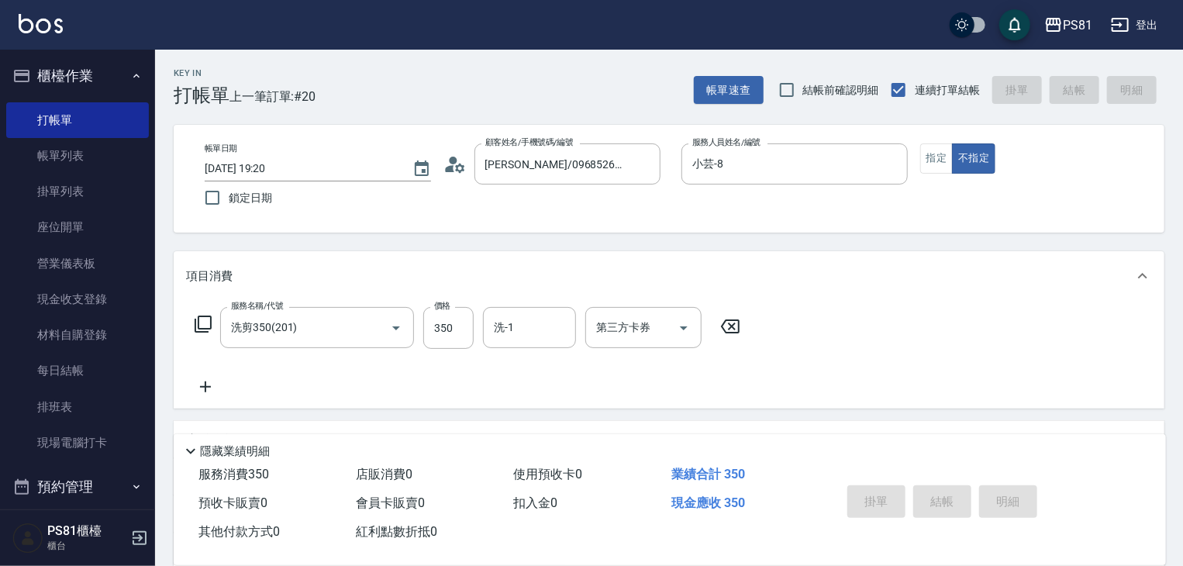
type input "[DATE] 19:36"
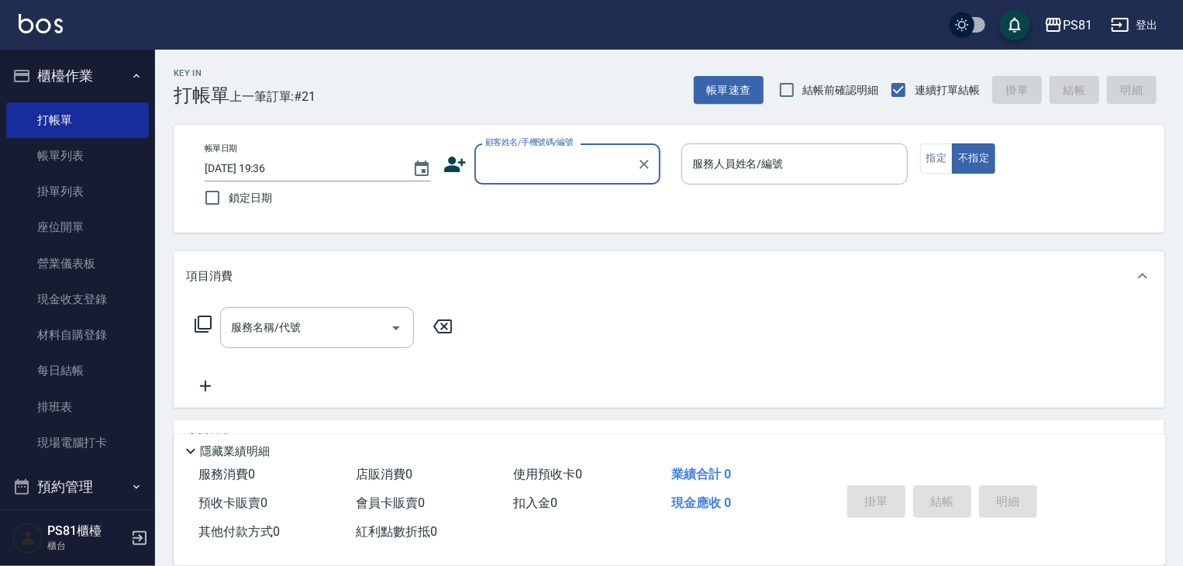
click at [577, 167] on input "顧客姓名/手機號碼/編號" at bounding box center [555, 163] width 149 height 27
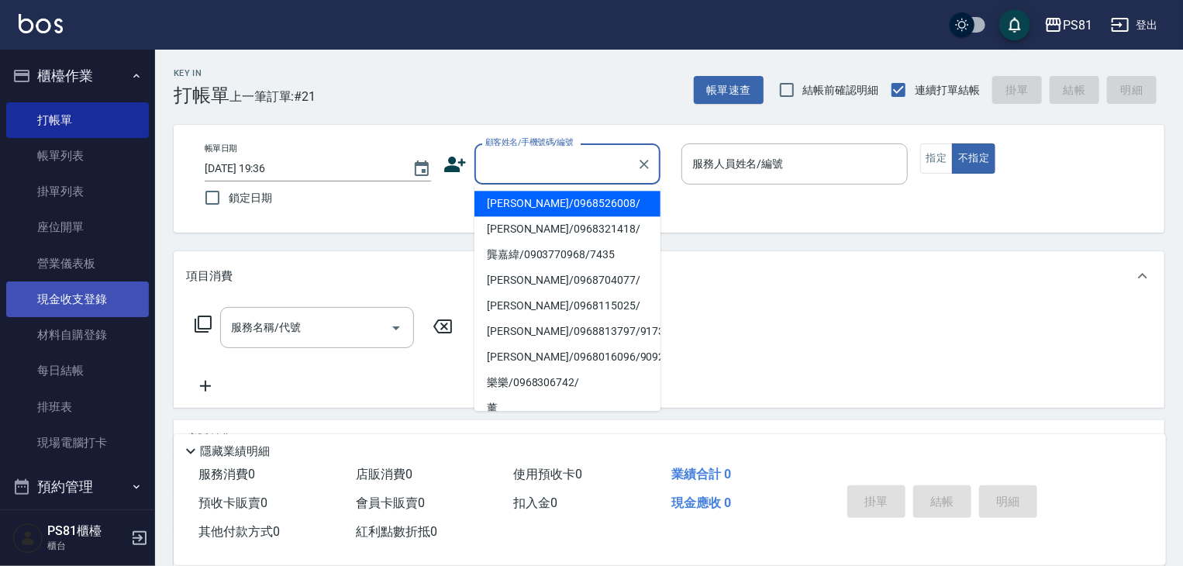
click at [100, 298] on link "現金收支登錄" at bounding box center [77, 299] width 143 height 36
